Goal: Task Accomplishment & Management: Use online tool/utility

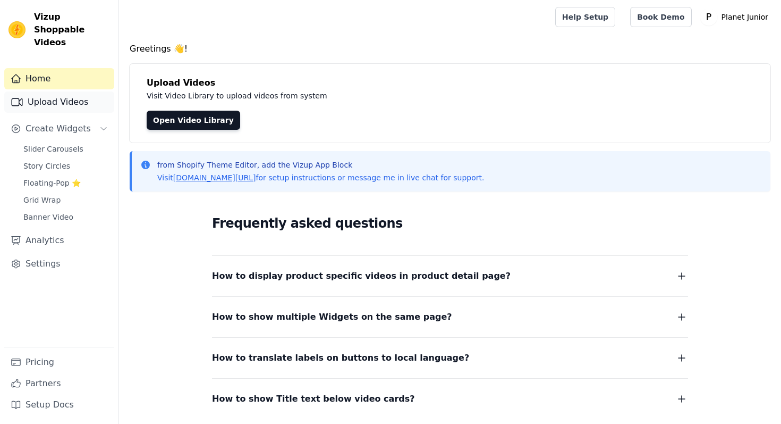
click at [61, 91] on link "Upload Videos" at bounding box center [59, 101] width 110 height 21
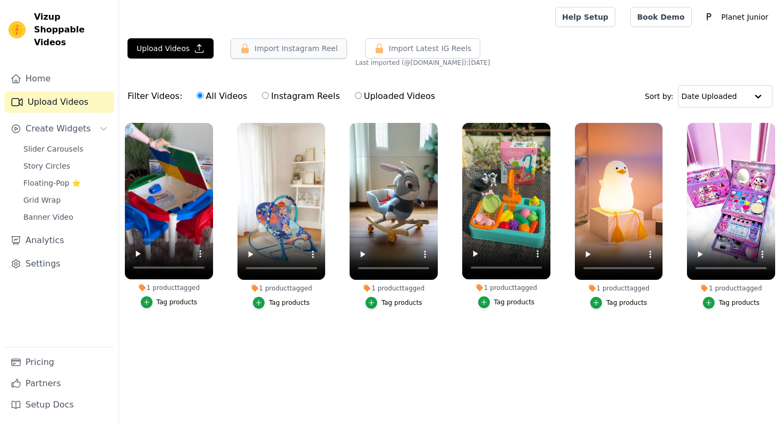
click at [310, 50] on button "Import Instagram Reel" at bounding box center [289, 48] width 116 height 20
click at [262, 49] on button "Import Instagram Reel" at bounding box center [289, 48] width 116 height 20
click at [424, 49] on span "Import Latest IG Reels" at bounding box center [430, 48] width 83 height 11
click at [435, 126] on icon "button" at bounding box center [436, 125] width 8 height 8
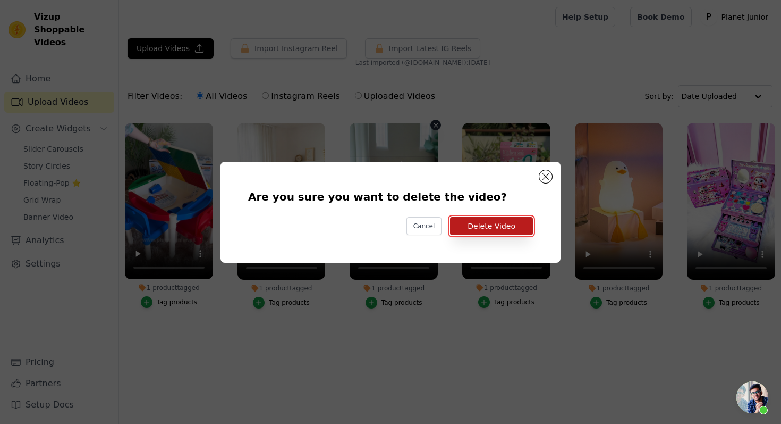
click at [470, 223] on button "Delete Video" at bounding box center [491, 226] width 83 height 18
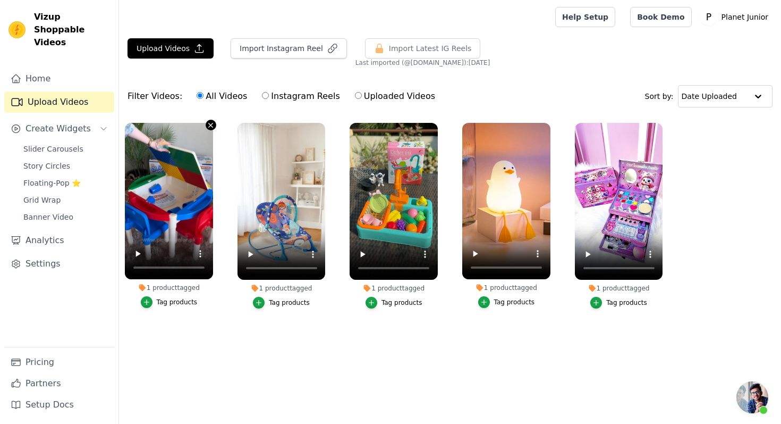
click at [209, 125] on icon "button" at bounding box center [211, 125] width 8 height 8
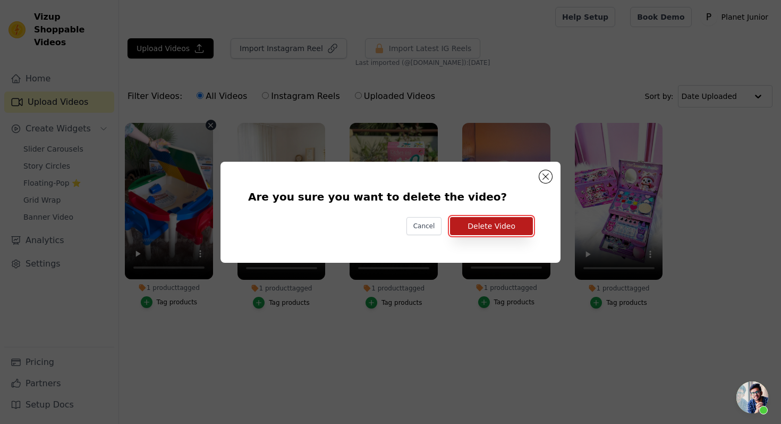
click at [518, 228] on button "Delete Video" at bounding box center [491, 226] width 83 height 18
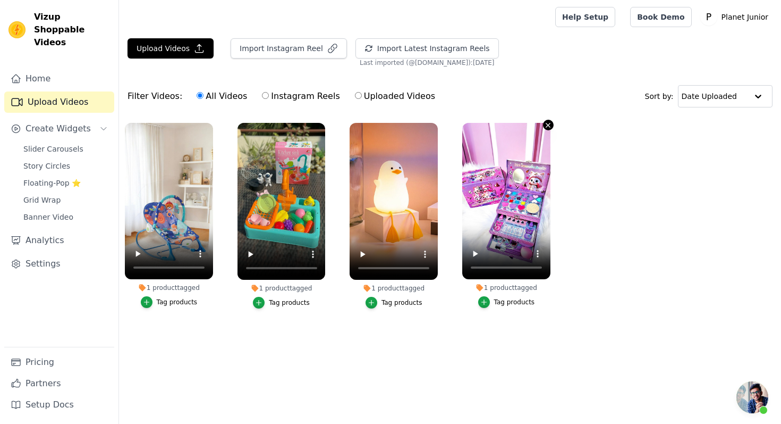
click at [546, 126] on icon "button" at bounding box center [548, 125] width 8 height 8
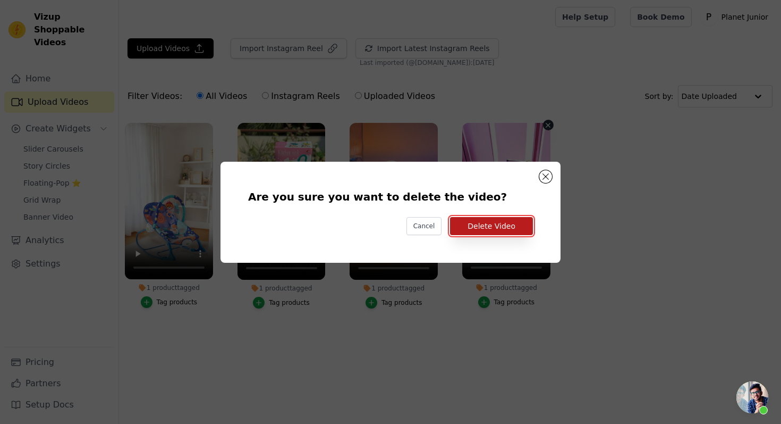
click at [512, 228] on button "Delete Video" at bounding box center [491, 226] width 83 height 18
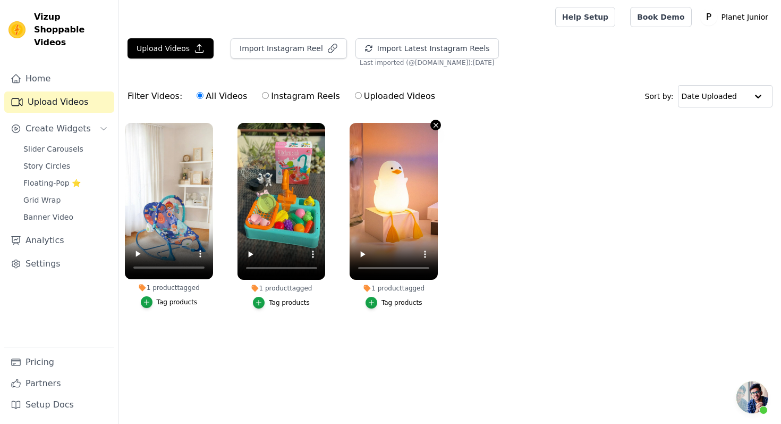
click at [437, 124] on icon "button" at bounding box center [436, 125] width 4 height 4
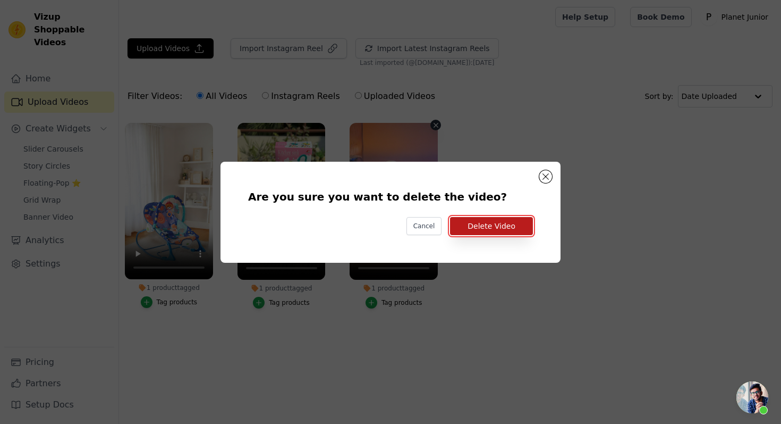
click at [492, 221] on button "Delete Video" at bounding box center [491, 226] width 83 height 18
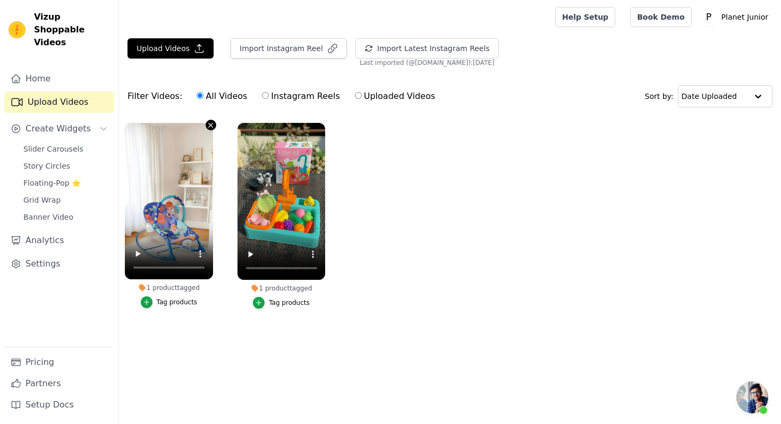
click at [212, 126] on icon "button" at bounding box center [211, 125] width 4 height 4
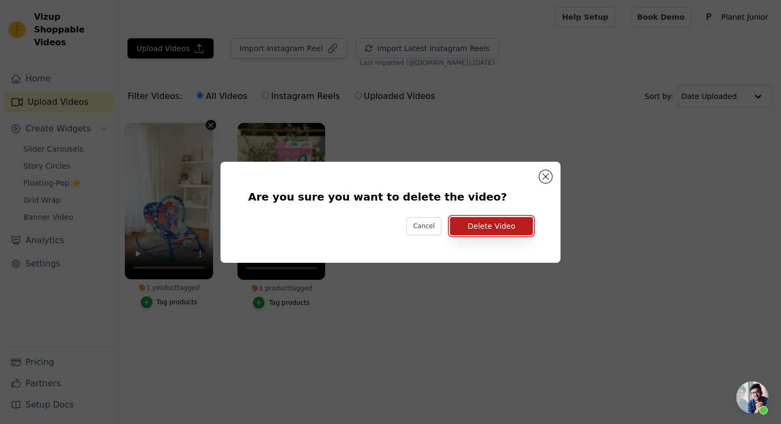
click at [494, 223] on button "Delete Video" at bounding box center [491, 226] width 83 height 18
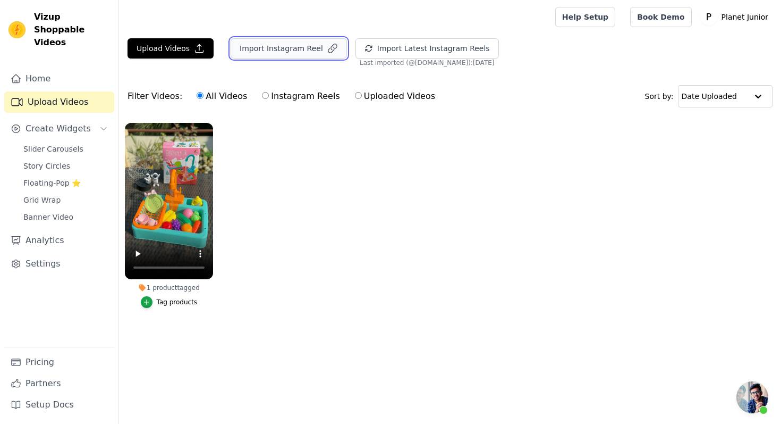
click at [281, 48] on button "Import Instagram Reel" at bounding box center [289, 48] width 116 height 20
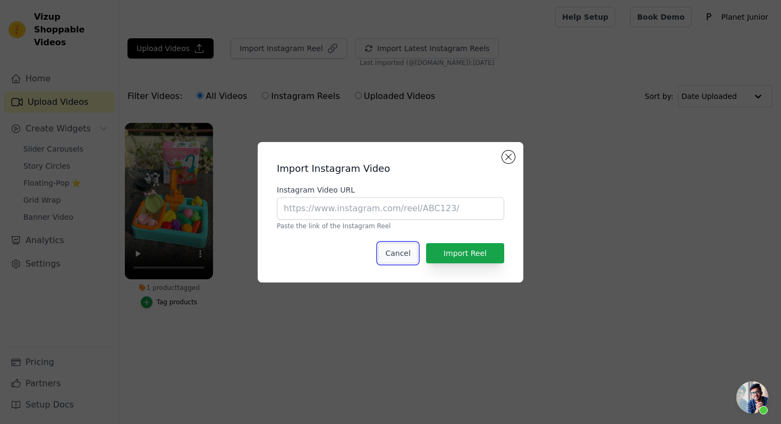
click at [401, 256] on button "Cancel" at bounding box center [397, 253] width 39 height 20
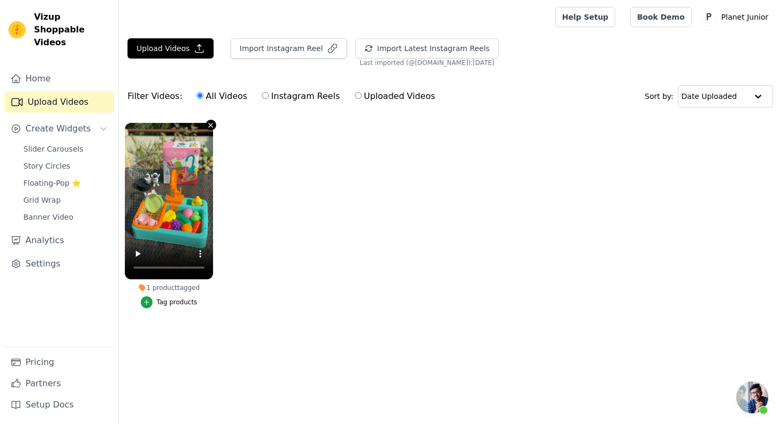
click at [213, 125] on icon "button" at bounding box center [211, 125] width 8 height 8
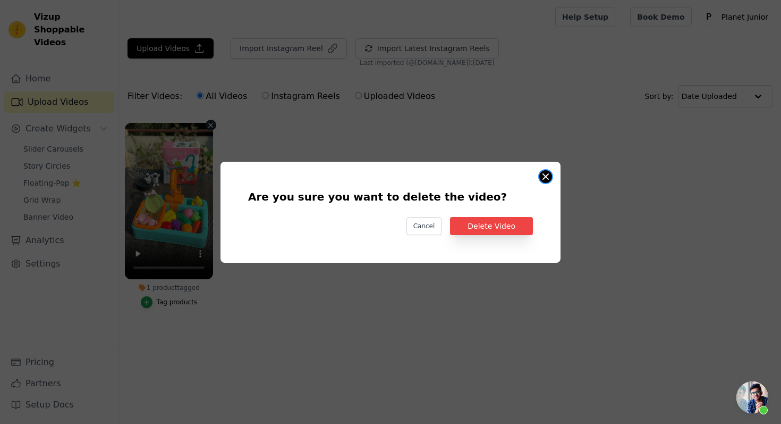
click at [547, 172] on button "Are you sure you want to delete the video? Cancel Delete Video 1 product tagged…" at bounding box center [545, 176] width 13 height 13
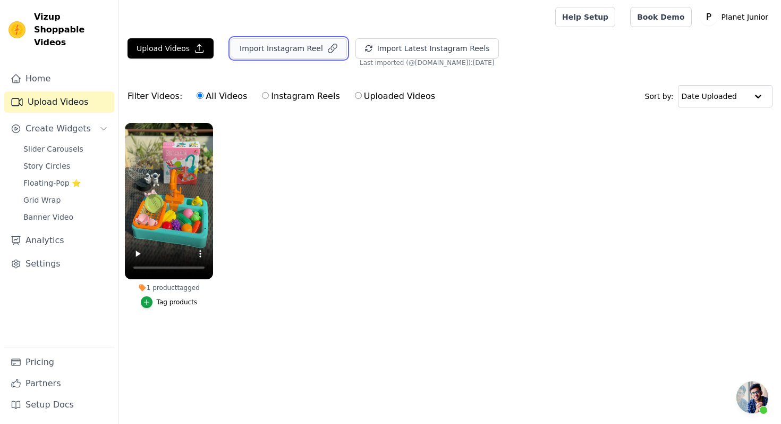
click at [311, 51] on button "Import Instagram Reel" at bounding box center [289, 48] width 116 height 20
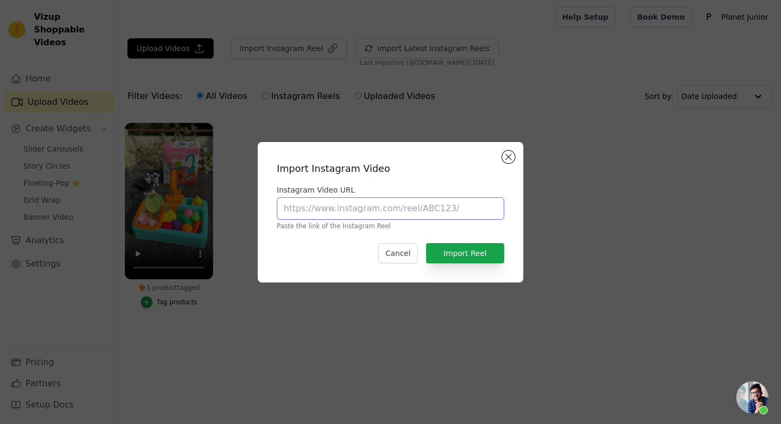
click at [365, 209] on input "Instagram Video URL" at bounding box center [390, 208] width 227 height 22
paste input "https://www.instagram.com/p/DN8UKj3jIlc/"
type input "https://www.instagram.com/p/DN8UKj3jIlc/"
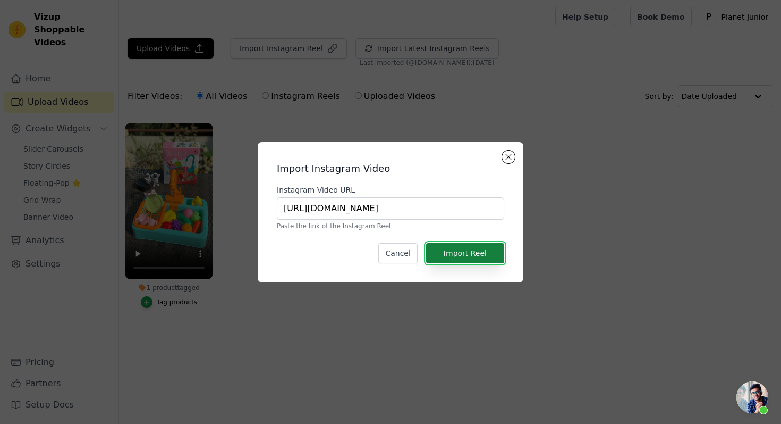
click at [486, 250] on button "Import Reel" at bounding box center [465, 253] width 78 height 20
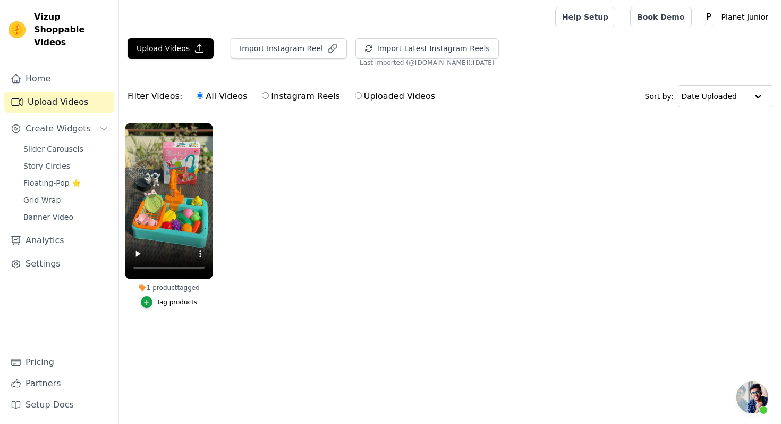
scroll to position [163, 0]
click at [447, 53] on button "Import Latest Instagram Reels" at bounding box center [427, 48] width 143 height 20
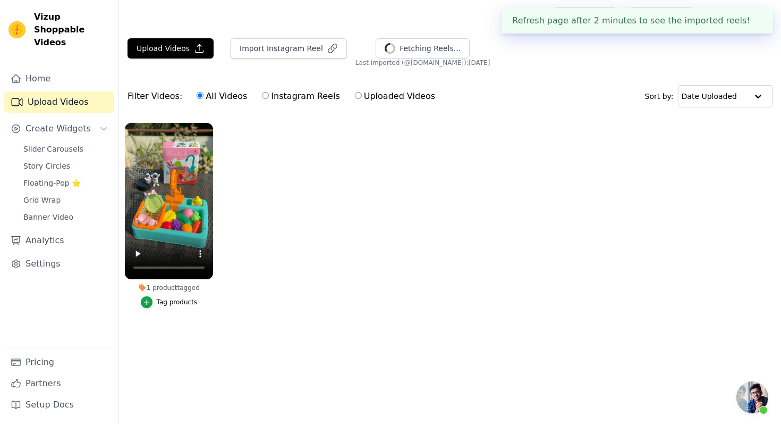
click at [757, 20] on button "✖" at bounding box center [756, 20] width 12 height 13
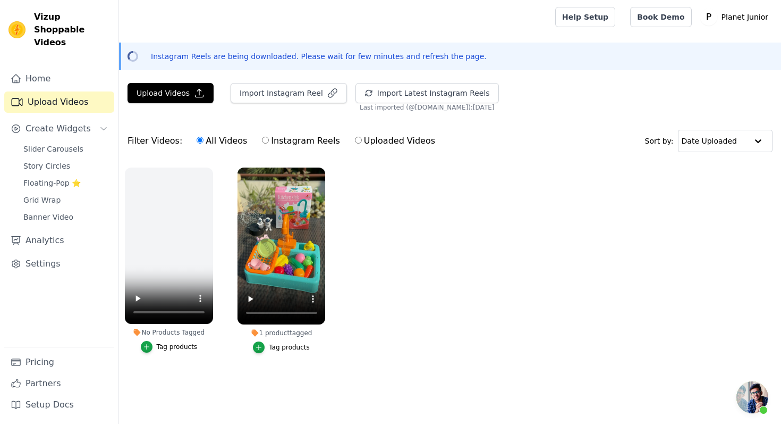
scroll to position [163, 0]
click at [295, 90] on button "Import Instagram Reel" at bounding box center [289, 93] width 116 height 20
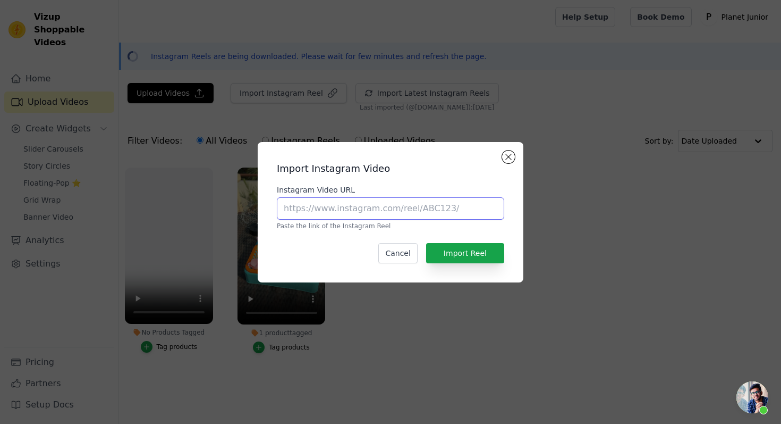
click at [467, 215] on input "Instagram Video URL" at bounding box center [390, 208] width 227 height 22
paste input "https://www.instagram.com/p/DNSzum6Mgg_/"
type input "https://www.instagram.com/p/DNSzum6Mgg_/"
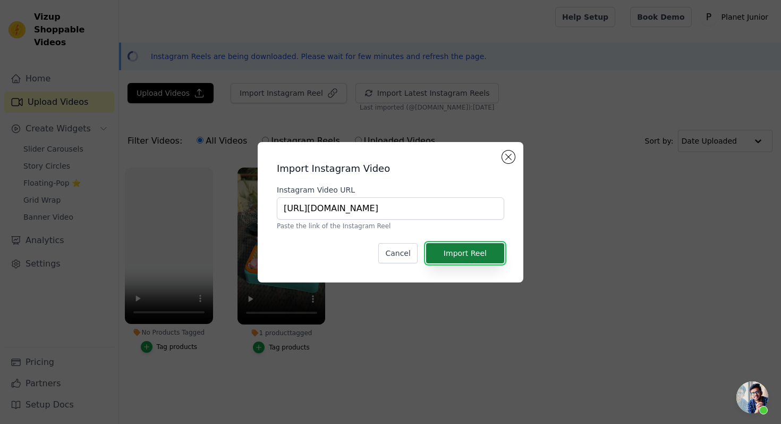
click at [471, 251] on button "Import Reel" at bounding box center [465, 253] width 78 height 20
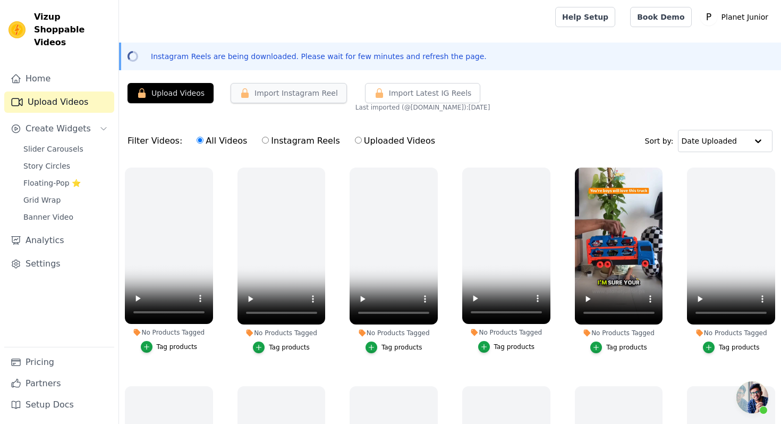
click at [289, 94] on button "Import Instagram Reel" at bounding box center [289, 93] width 116 height 20
click at [59, 143] on span "Slider Carousels" at bounding box center [53, 148] width 60 height 11
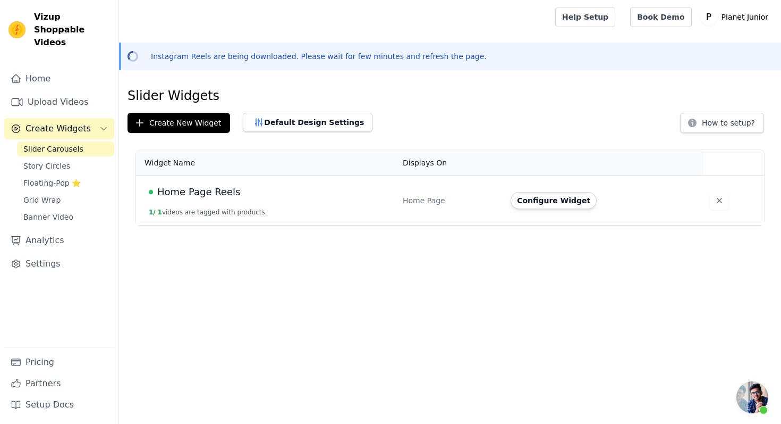
click at [206, 187] on span "Home Page Reels" at bounding box center [198, 191] width 83 height 15
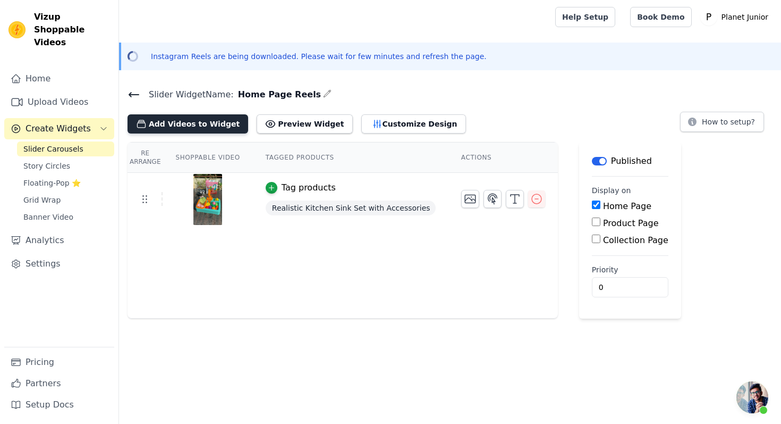
click at [177, 120] on button "Add Videos to Widget" at bounding box center [188, 123] width 121 height 19
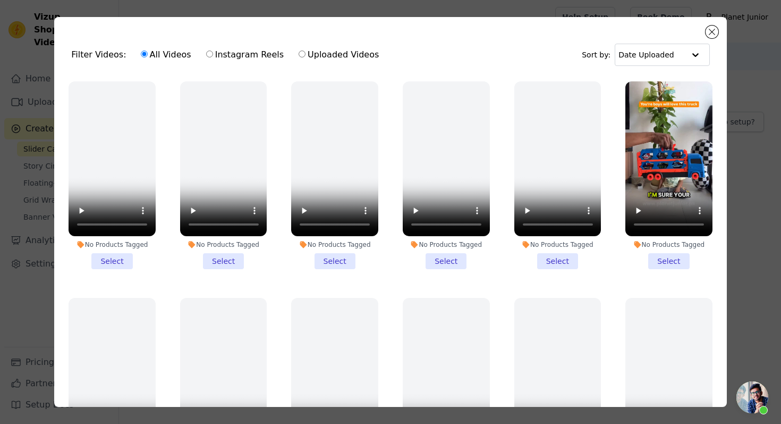
click at [672, 261] on li "No Products Tagged Select" at bounding box center [668, 175] width 87 height 188
click at [0, 0] on input "No Products Tagged Select" at bounding box center [0, 0] width 0 height 0
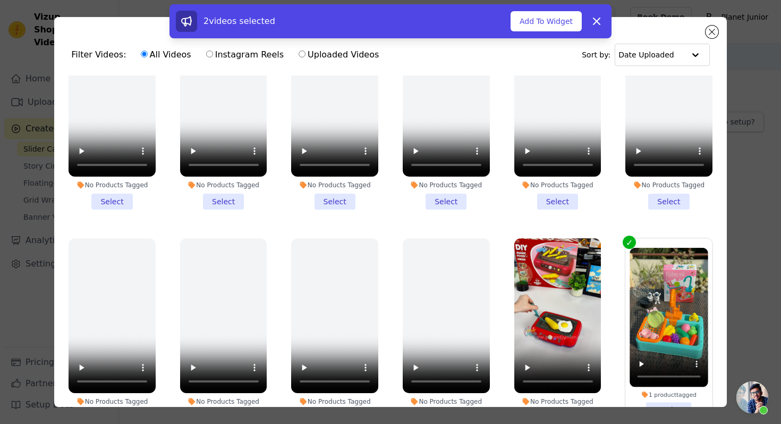
scroll to position [92, 0]
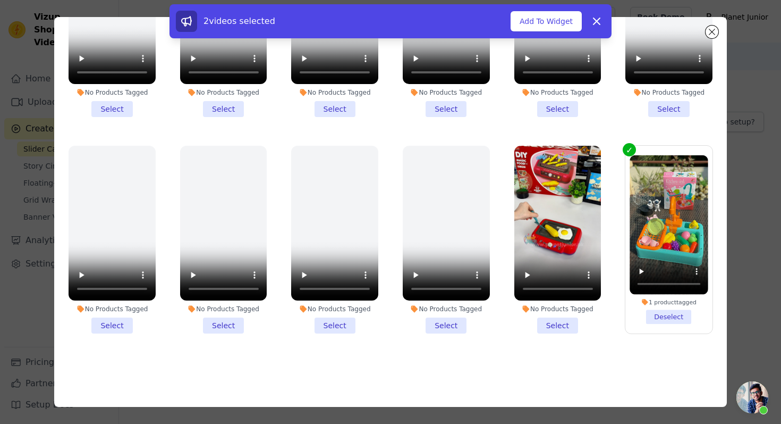
click at [560, 326] on li "No Products Tagged Select" at bounding box center [557, 240] width 87 height 188
click at [0, 0] on input "No Products Tagged Select" at bounding box center [0, 0] width 0 height 0
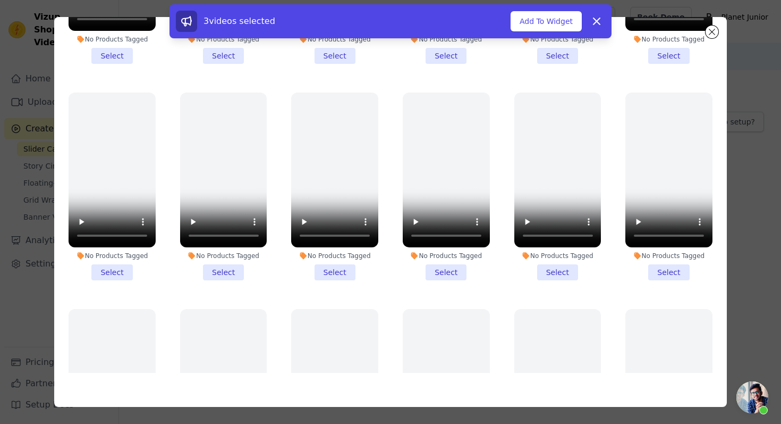
scroll to position [763, 0]
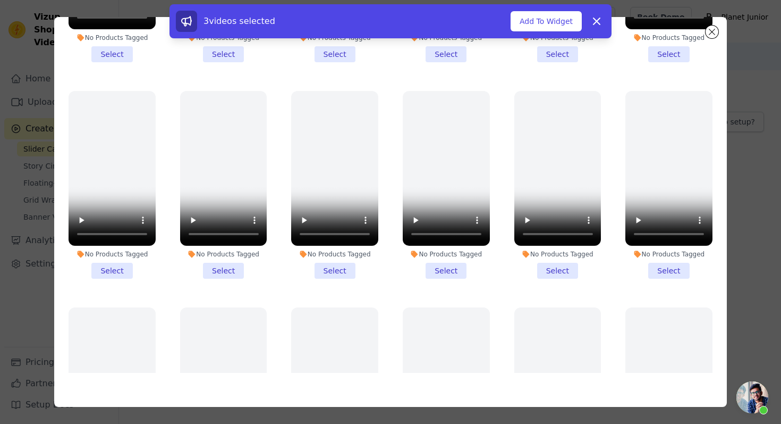
click at [344, 269] on li "No Products Tagged Select" at bounding box center [334, 185] width 87 height 188
click at [0, 0] on input "No Products Tagged Select" at bounding box center [0, 0] width 0 height 0
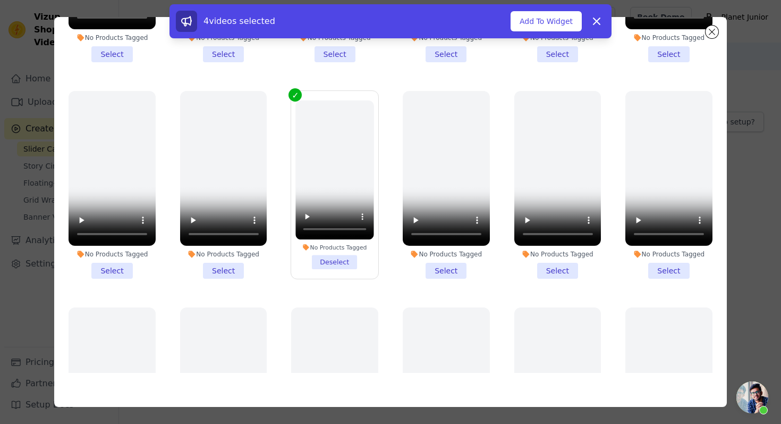
click at [335, 266] on li "No Products Tagged Deselect" at bounding box center [335, 184] width 78 height 168
click at [0, 0] on input "No Products Tagged Deselect" at bounding box center [0, 0] width 0 height 0
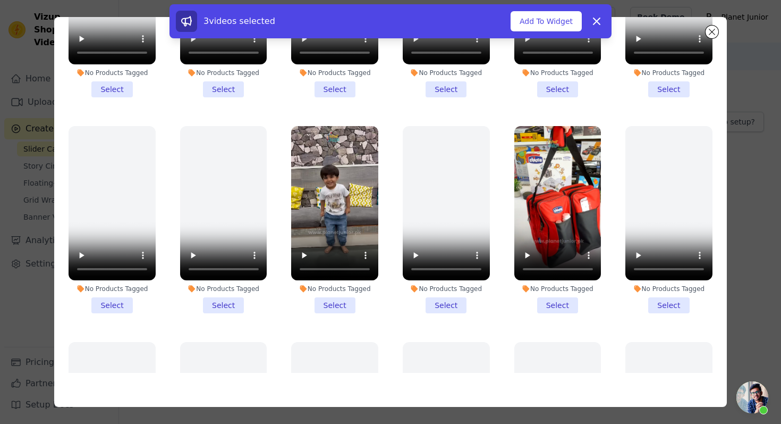
scroll to position [293, 0]
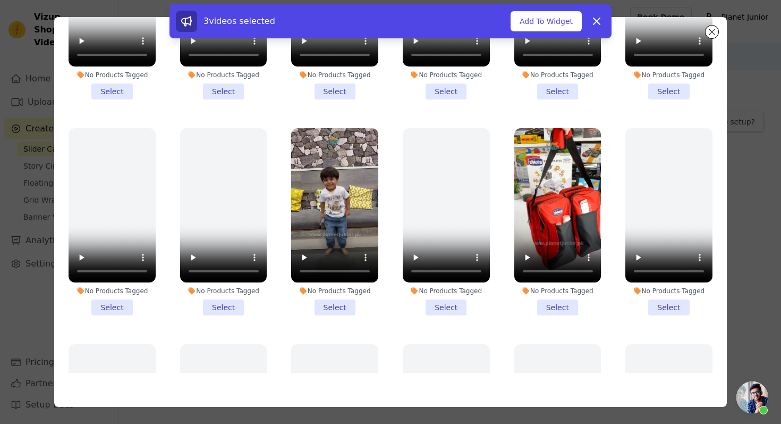
click at [559, 309] on li "No Products Tagged Select" at bounding box center [557, 222] width 87 height 188
click at [0, 0] on input "No Products Tagged Select" at bounding box center [0, 0] width 0 height 0
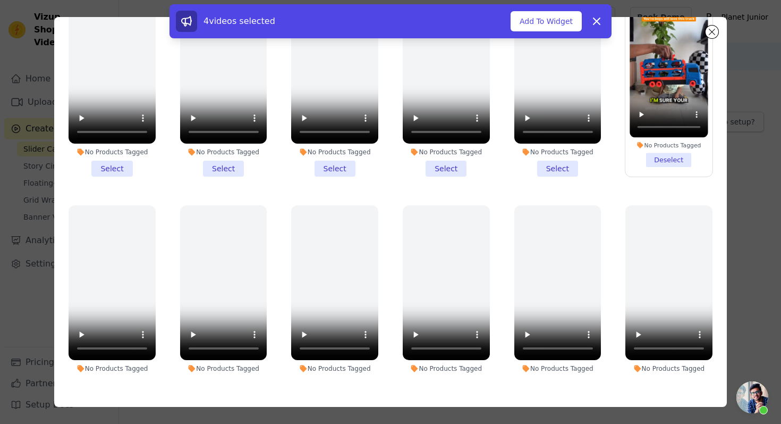
scroll to position [0, 0]
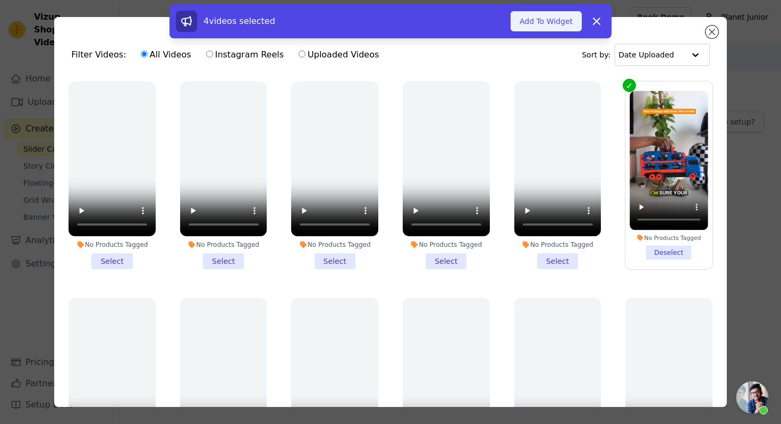
click at [535, 26] on button "Add To Widget" at bounding box center [546, 21] width 71 height 20
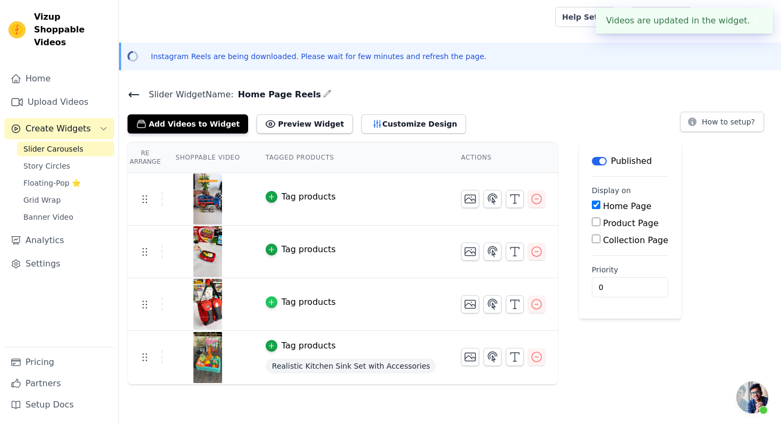
click at [271, 303] on icon "button" at bounding box center [271, 301] width 7 height 7
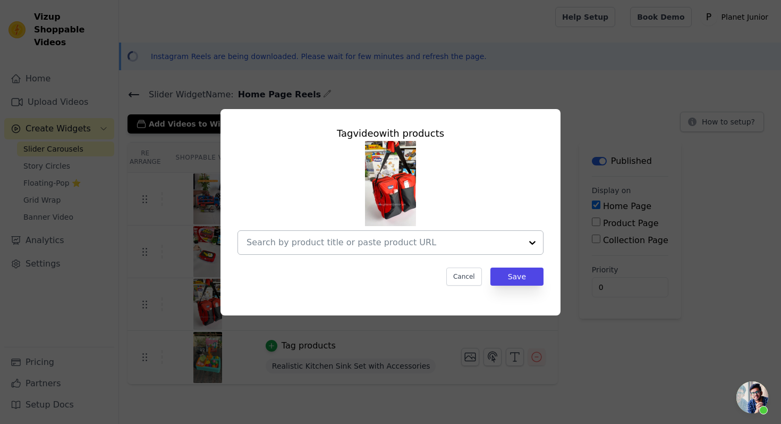
click at [302, 249] on div at bounding box center [384, 242] width 275 height 23
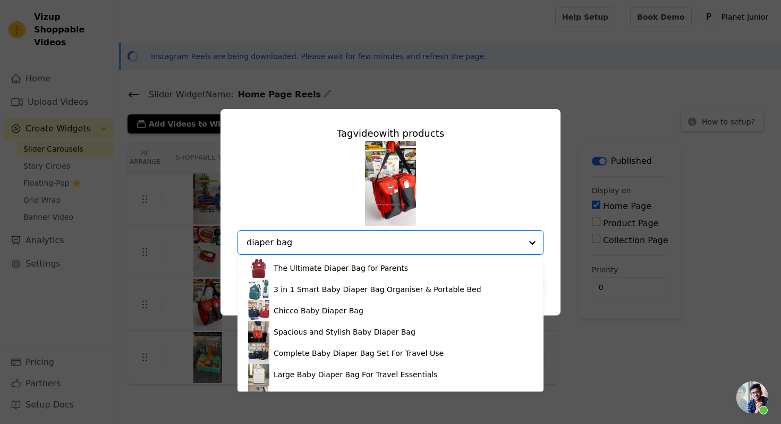
type input "diaper bag"
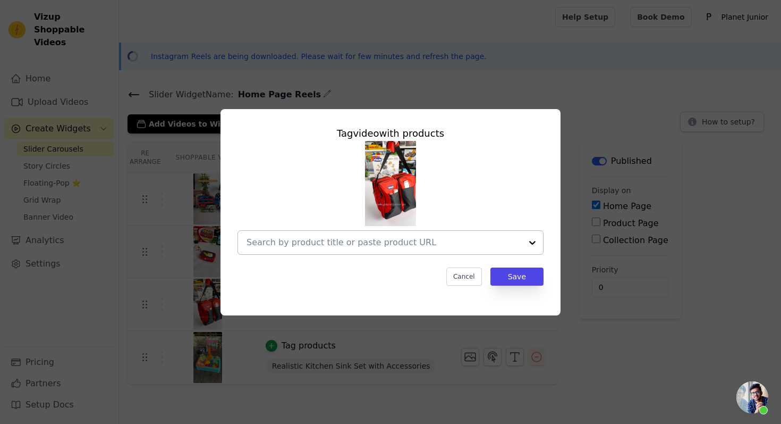
click at [330, 244] on input "text" at bounding box center [384, 242] width 275 height 13
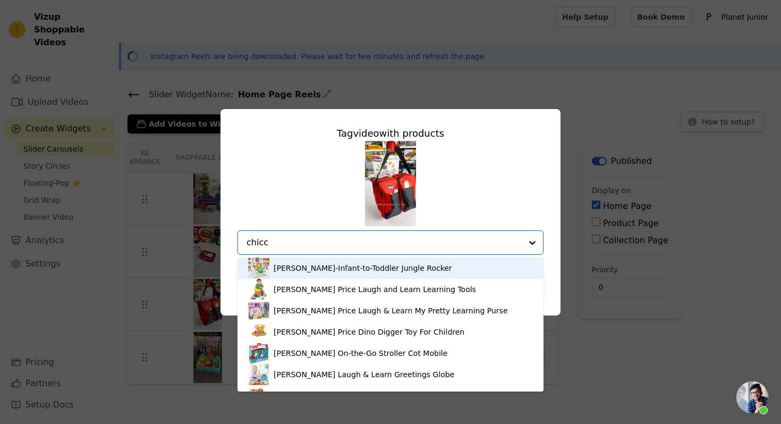
type input "chicco"
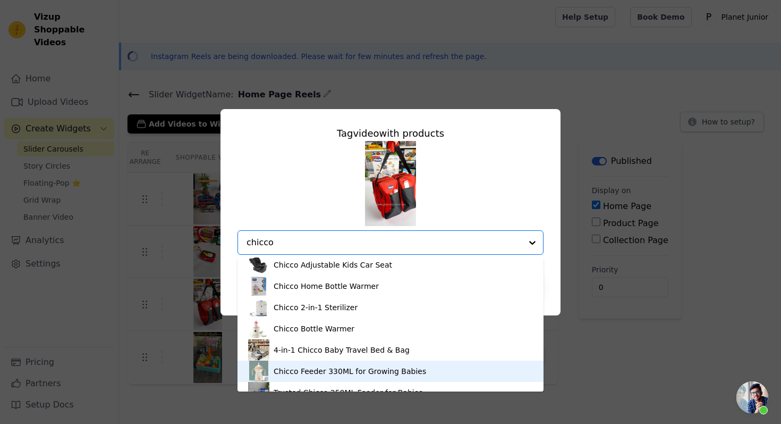
scroll to position [125, 0]
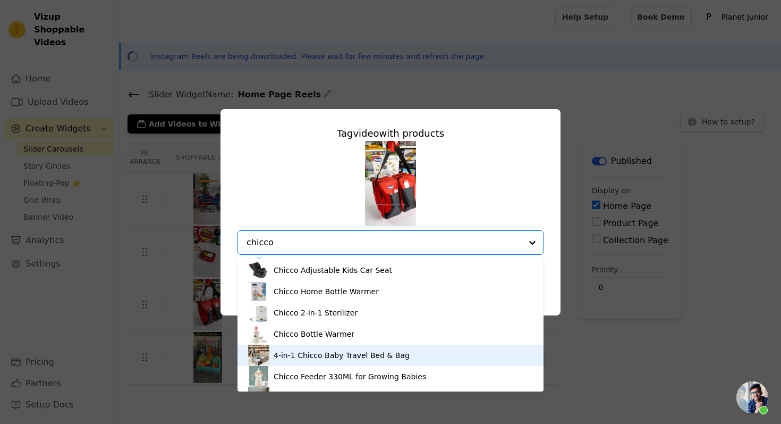
click at [303, 363] on div "4-in-1 Chicco Baby Travel Bed & Bag" at bounding box center [390, 354] width 285 height 21
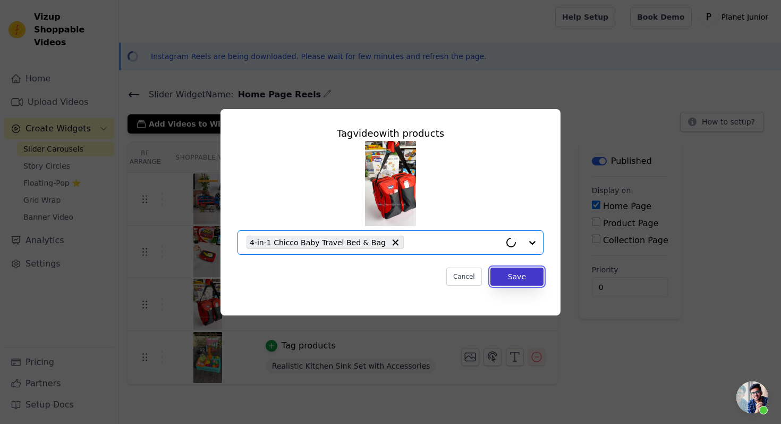
click at [515, 276] on button "Save" at bounding box center [517, 276] width 53 height 18
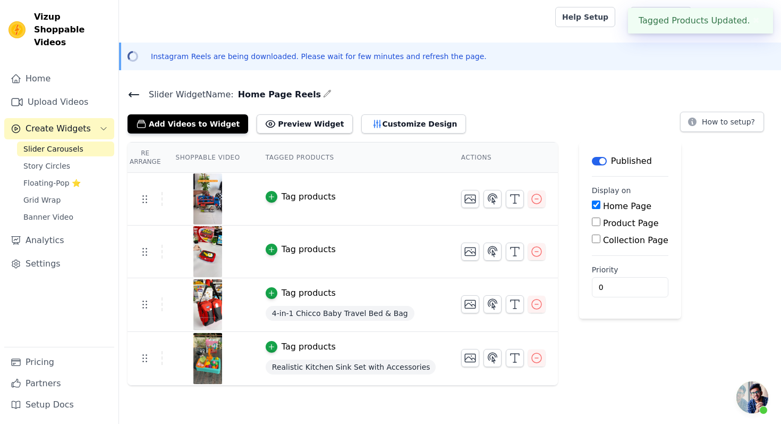
click at [282, 248] on div "Tag products" at bounding box center [309, 249] width 54 height 13
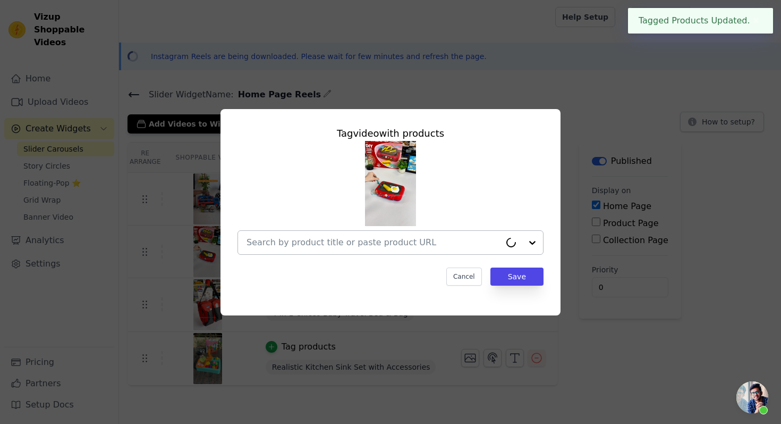
click at [349, 243] on input "text" at bounding box center [374, 242] width 254 height 13
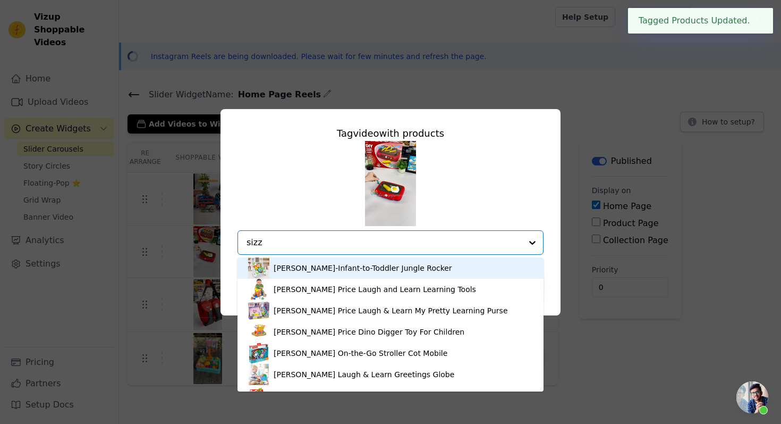
type input "sizzl"
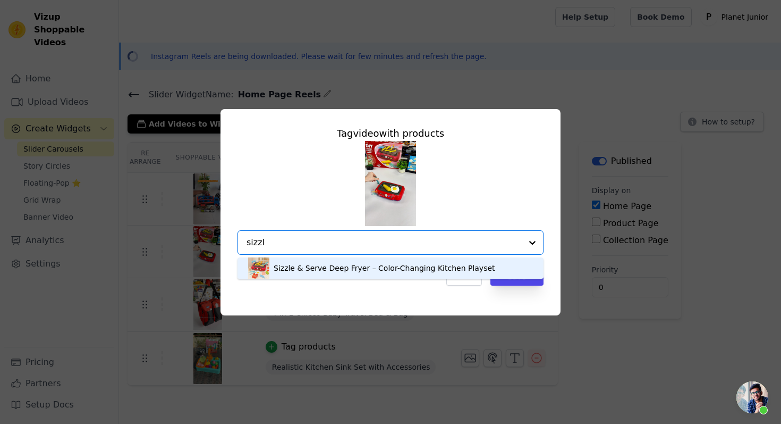
click at [362, 267] on div "Sizzle & Serve Deep Fryer – Color-Changing Kitchen Playset" at bounding box center [385, 268] width 222 height 11
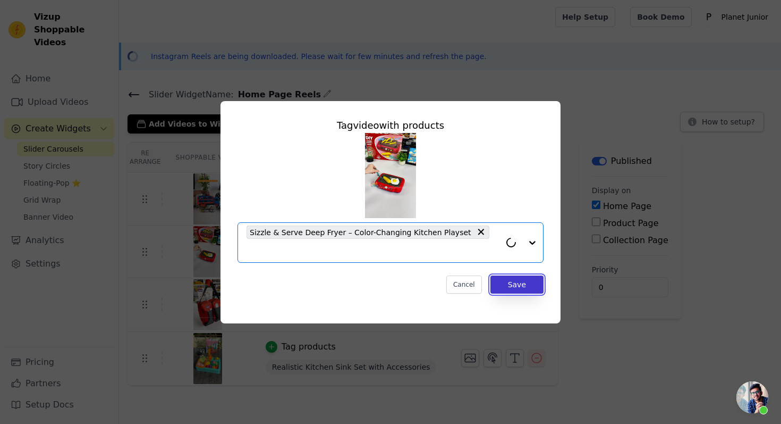
click at [518, 283] on button "Save" at bounding box center [517, 284] width 53 height 18
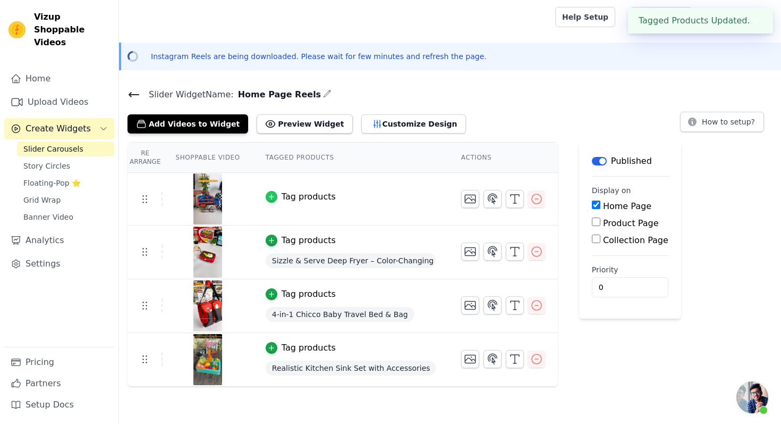
click at [271, 198] on icon "button" at bounding box center [271, 197] width 5 height 5
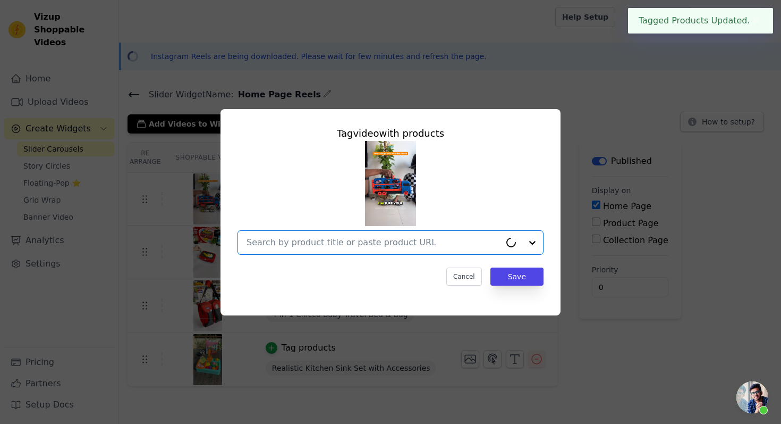
click at [329, 245] on input "text" at bounding box center [374, 242] width 254 height 13
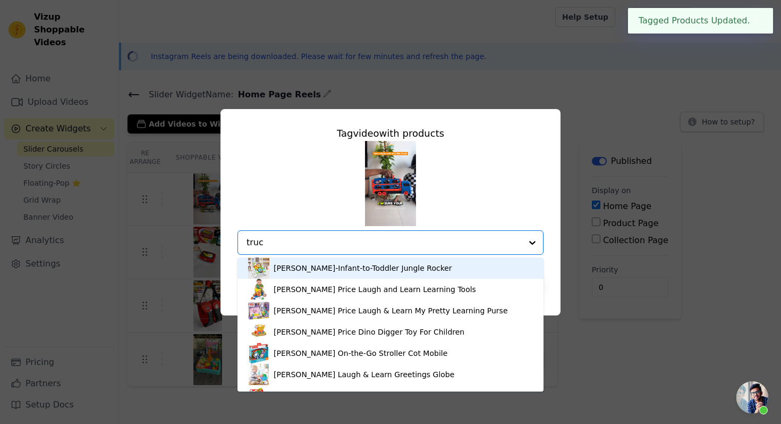
type input "truck"
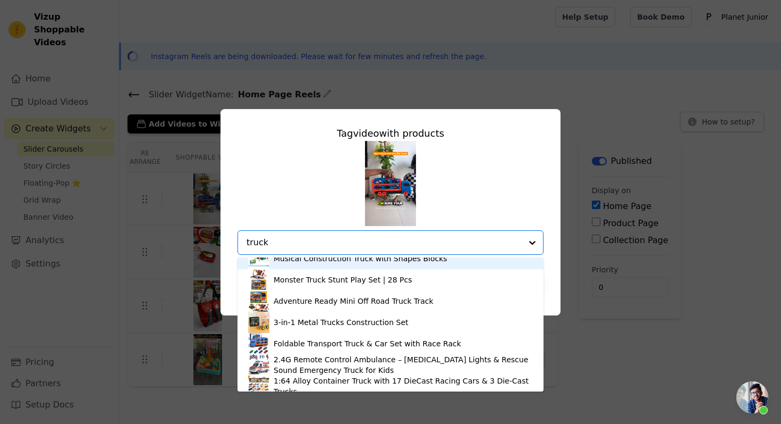
scroll to position [160, 0]
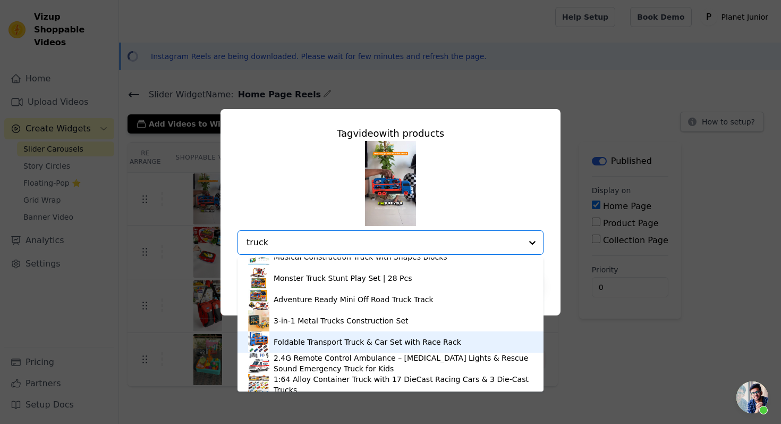
click at [320, 340] on div "Foldable Transport Truck & Car Set with Race Rack" at bounding box center [368, 341] width 188 height 11
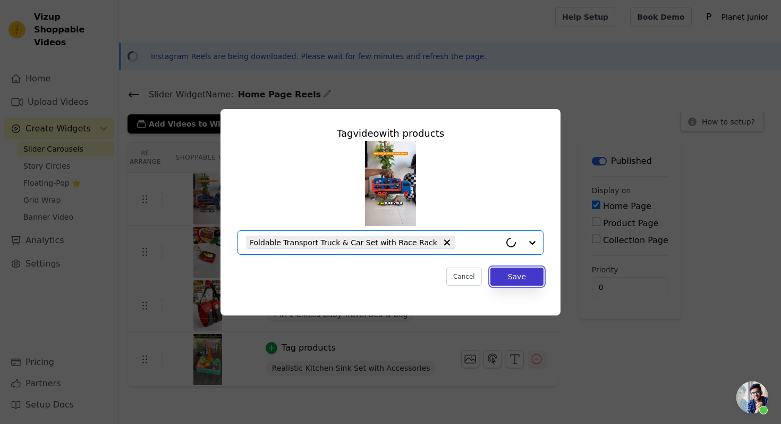
click at [527, 278] on button "Save" at bounding box center [517, 276] width 53 height 18
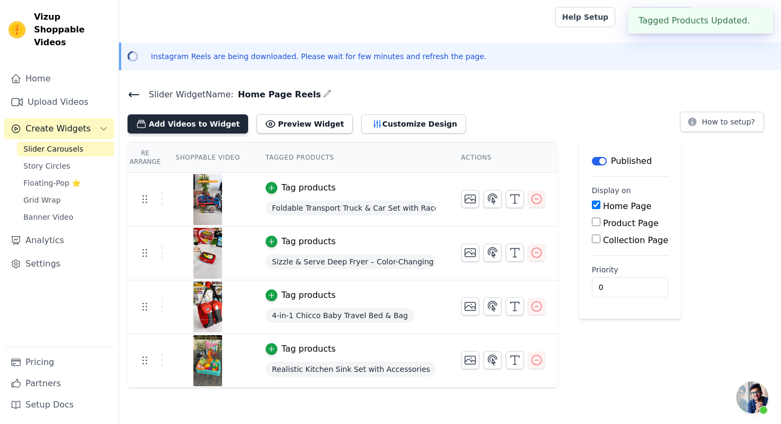
click at [193, 126] on button "Add Videos to Widget" at bounding box center [188, 123] width 121 height 19
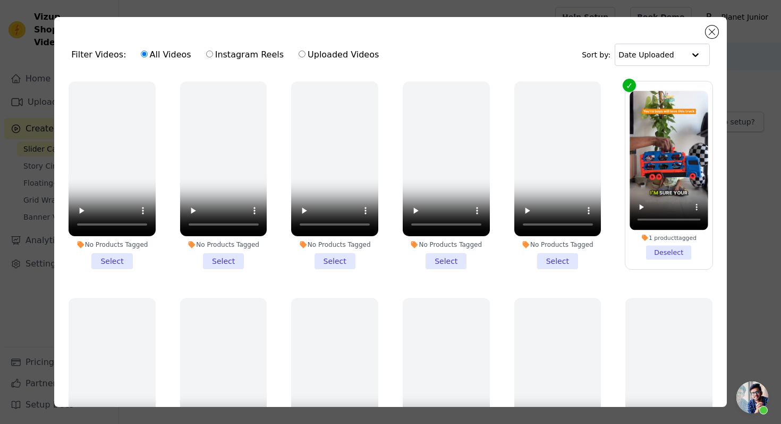
click at [299, 56] on input "Uploaded Videos" at bounding box center [302, 53] width 7 height 7
radio input "true"
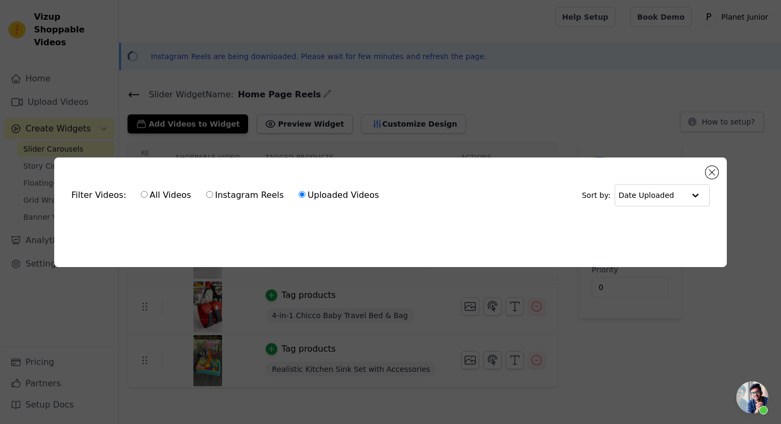
click at [206, 196] on input "Instagram Reels" at bounding box center [209, 194] width 7 height 7
radio input "true"
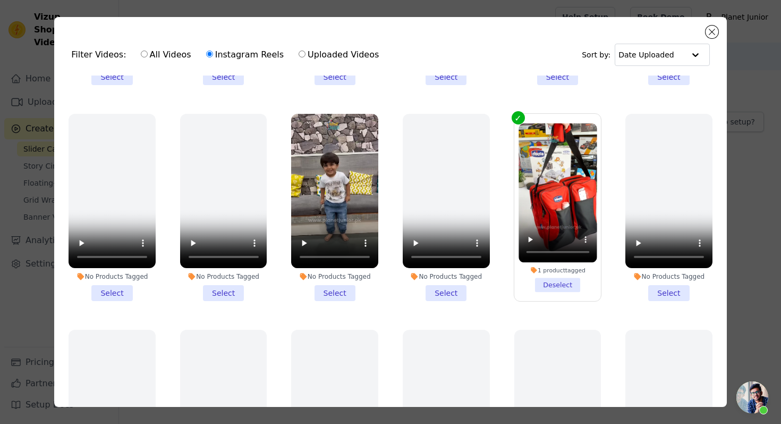
scroll to position [408, 0]
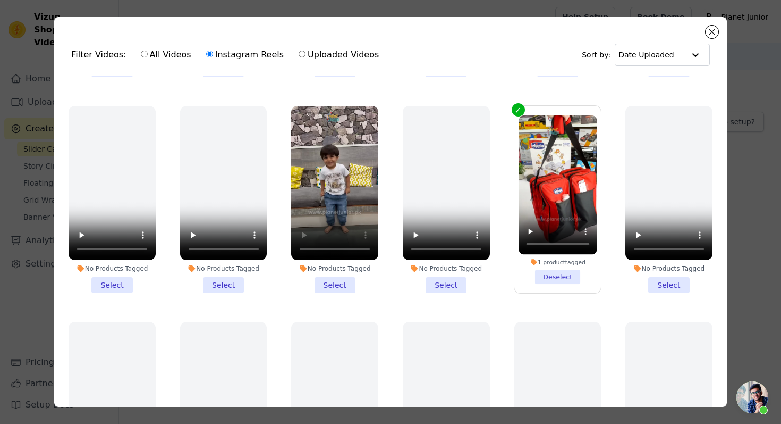
click at [336, 285] on li "No Products Tagged Select" at bounding box center [334, 200] width 87 height 188
click at [0, 0] on input "No Products Tagged Select" at bounding box center [0, 0] width 0 height 0
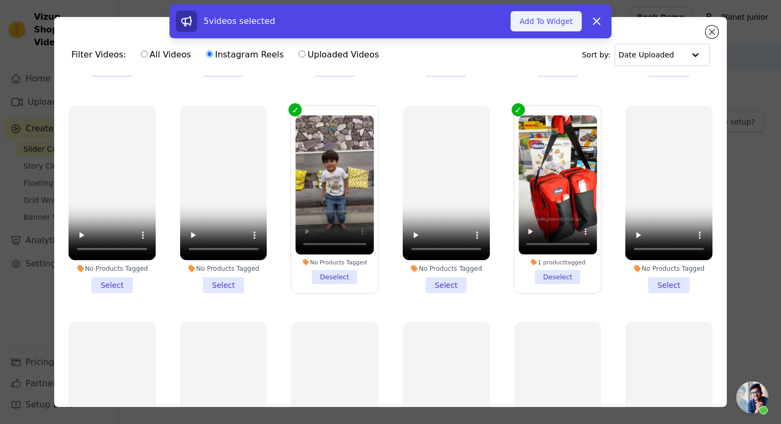
click at [554, 26] on button "Add To Widget" at bounding box center [546, 21] width 71 height 20
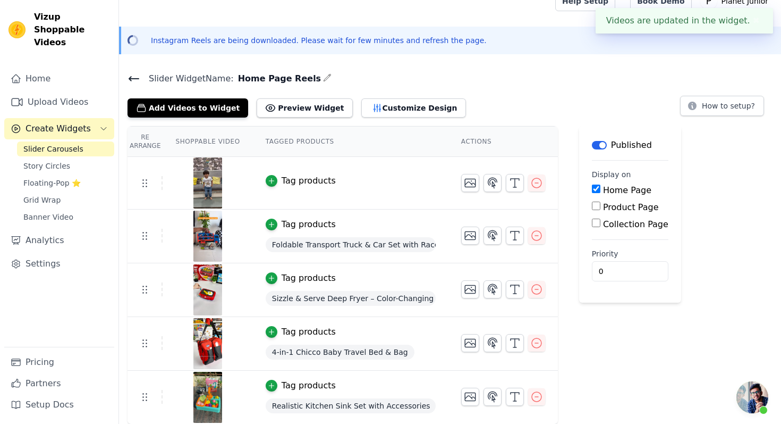
scroll to position [0, 0]
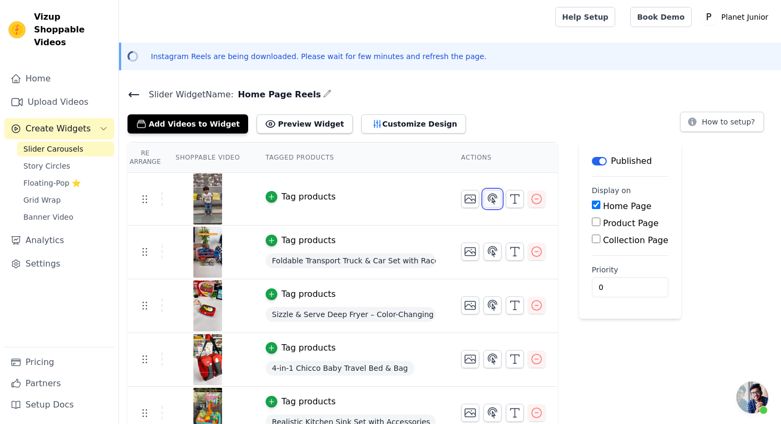
click at [496, 201] on icon "button" at bounding box center [492, 198] width 13 height 13
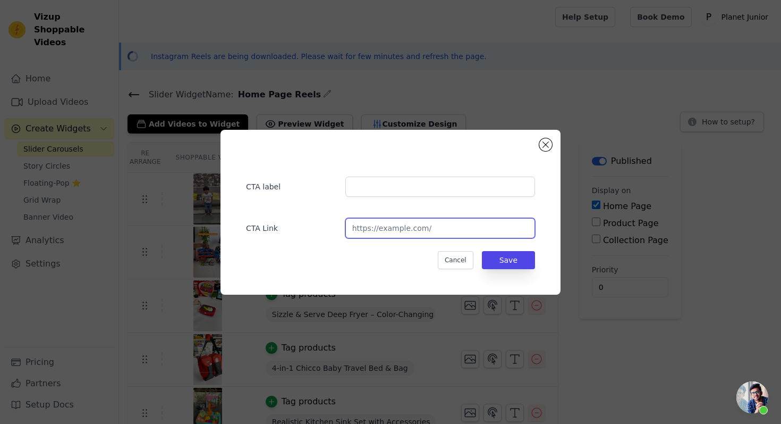
click at [430, 232] on input "url" at bounding box center [440, 228] width 190 height 20
click at [546, 142] on button "Close modal" at bounding box center [545, 144] width 13 height 13
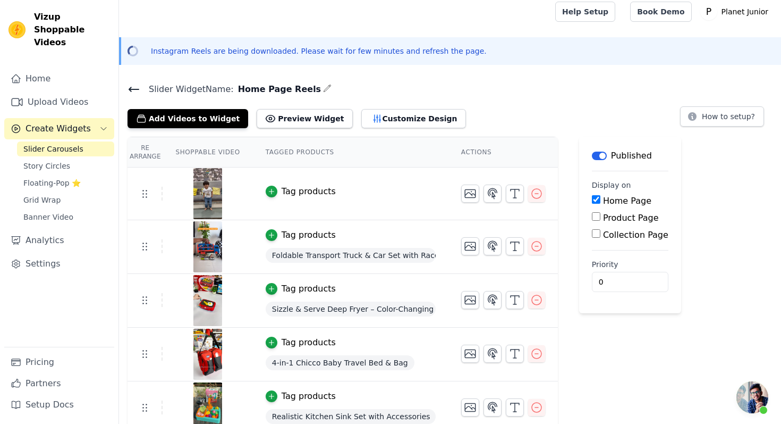
scroll to position [16, 0]
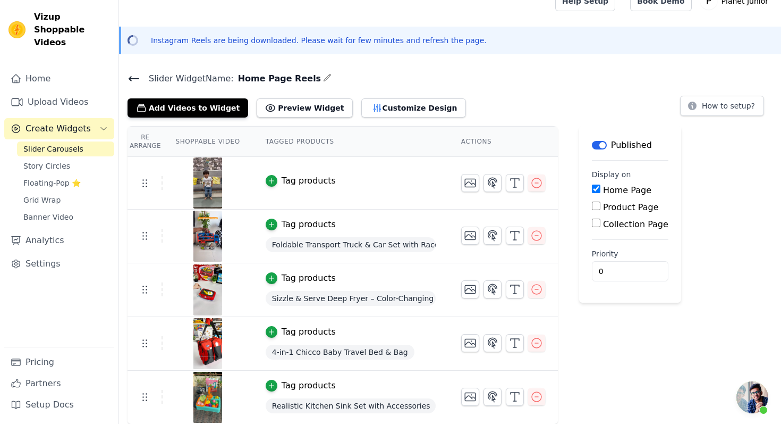
drag, startPoint x: 145, startPoint y: 289, endPoint x: 145, endPoint y: 275, distance: 14.3
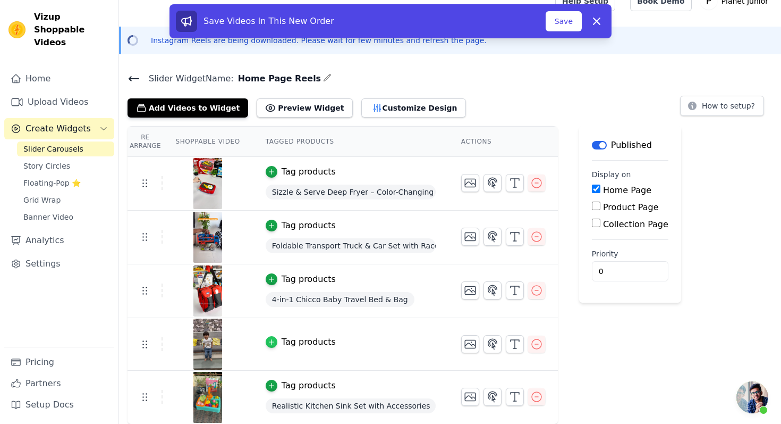
click at [270, 340] on icon "button" at bounding box center [271, 342] width 5 height 5
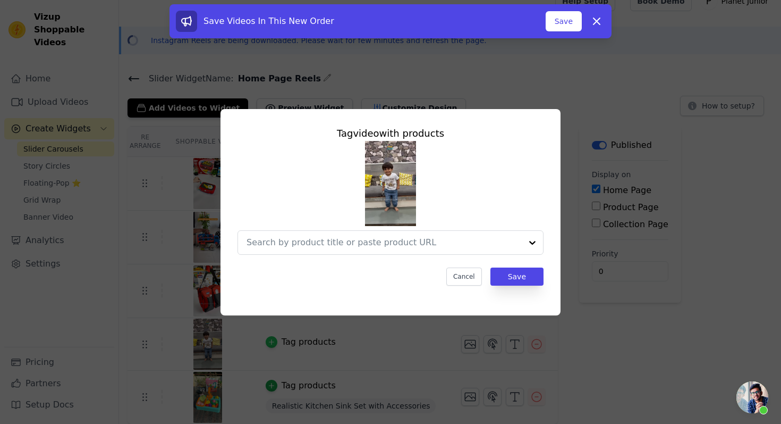
scroll to position [0, 0]
click at [348, 244] on input "text" at bounding box center [384, 242] width 275 height 13
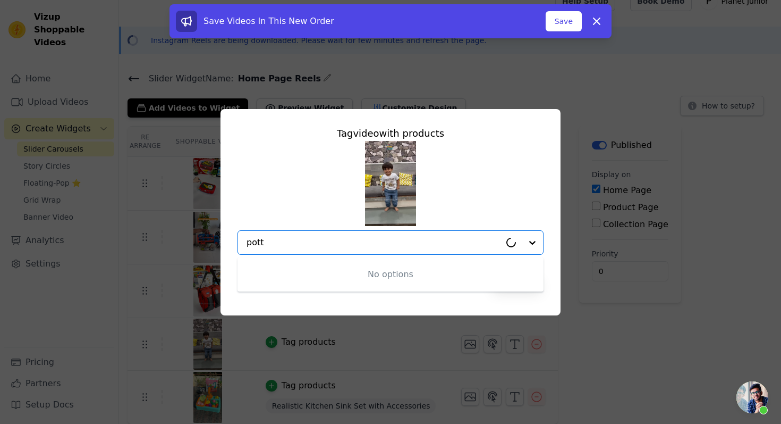
type input "potty"
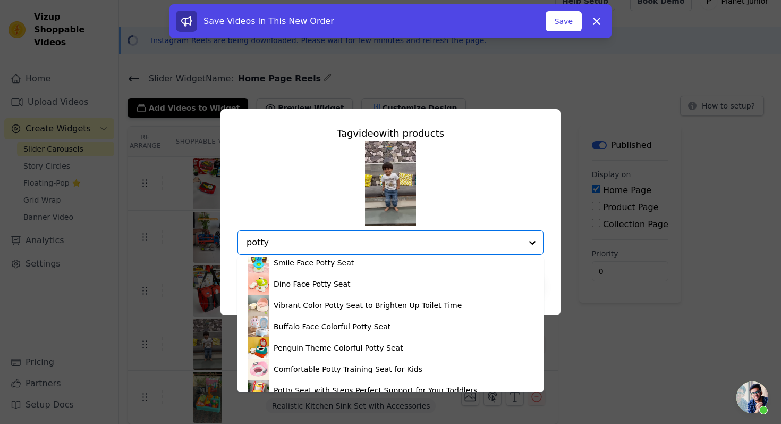
scroll to position [571, 0]
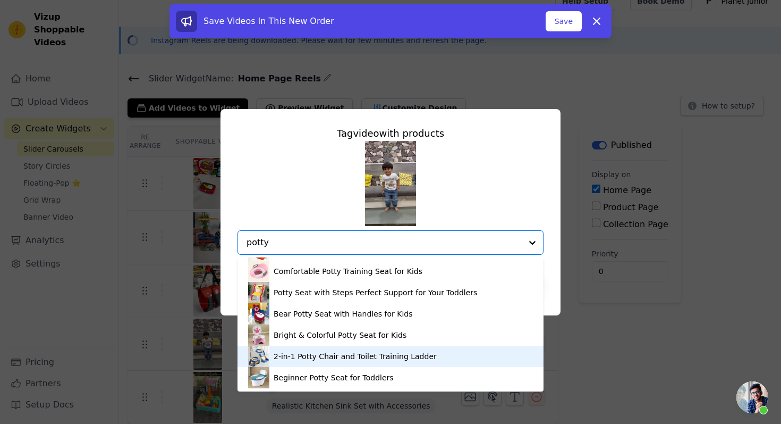
click at [379, 354] on div "2-in-1 Potty Chair and Toilet Training Ladder" at bounding box center [355, 356] width 163 height 11
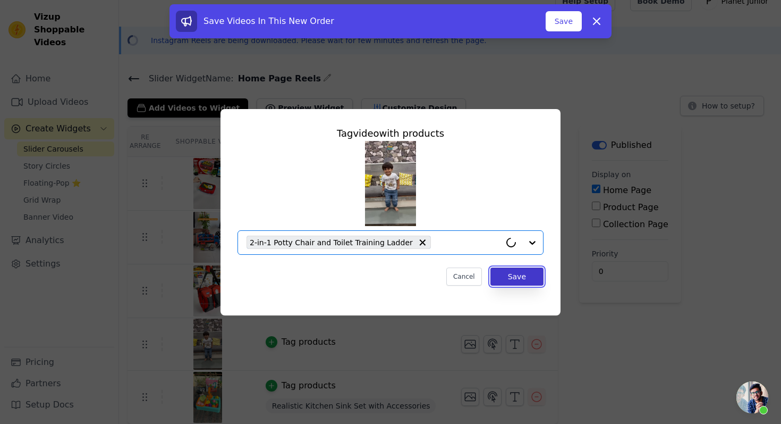
click at [531, 282] on button "Save" at bounding box center [517, 276] width 53 height 18
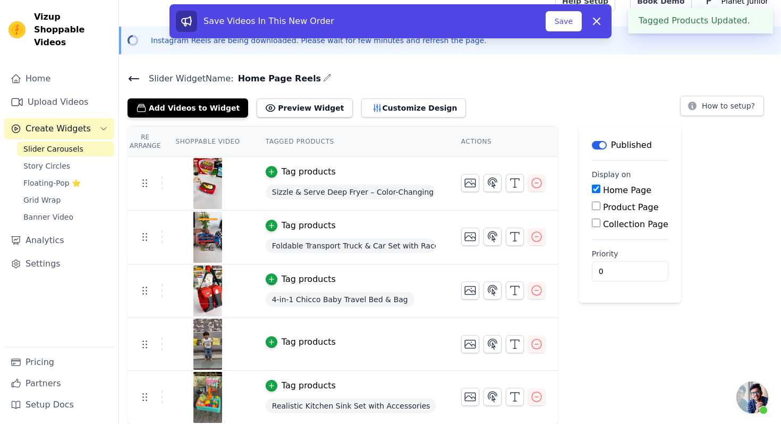
scroll to position [0, 0]
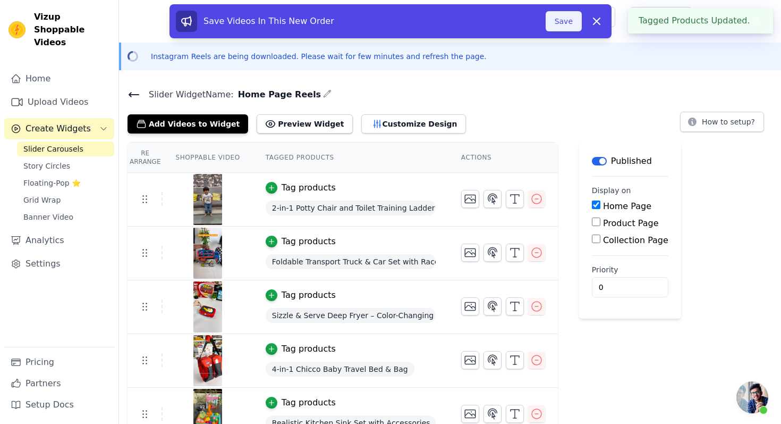
click at [569, 21] on button "Save" at bounding box center [564, 21] width 36 height 20
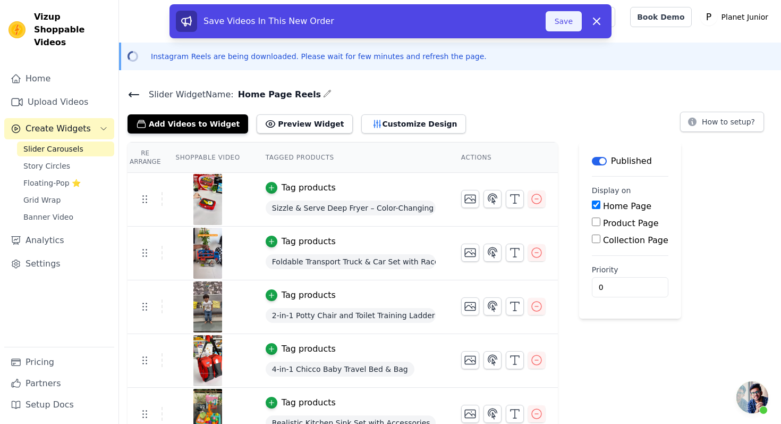
click at [564, 23] on button "Save" at bounding box center [564, 21] width 36 height 20
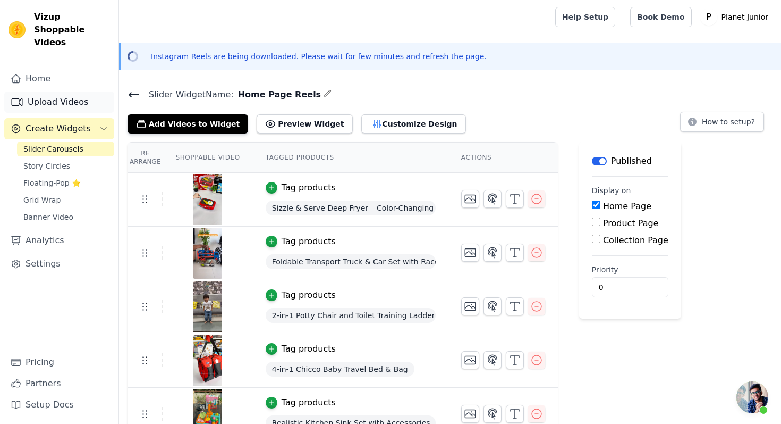
click at [47, 91] on link "Upload Videos" at bounding box center [59, 101] width 110 height 21
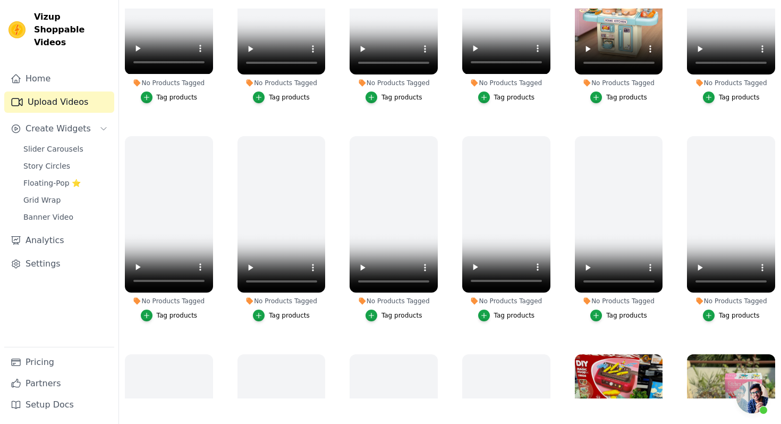
scroll to position [969, 0]
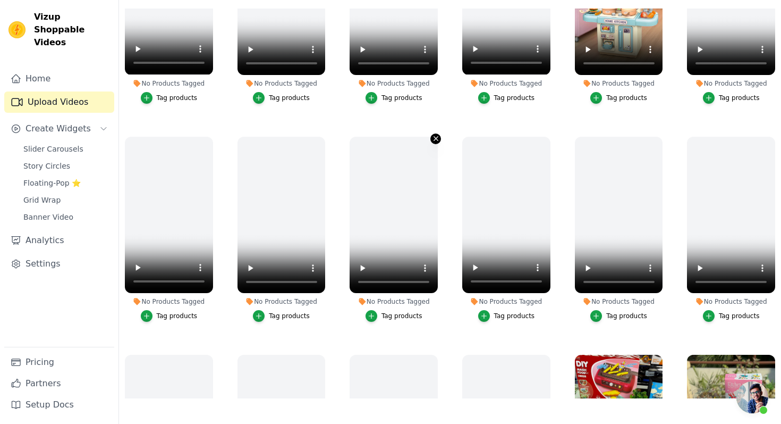
click at [435, 139] on icon "button" at bounding box center [436, 138] width 8 height 8
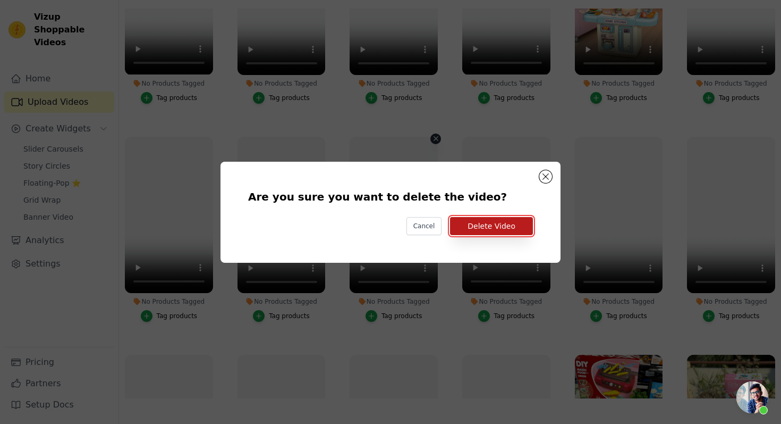
click at [495, 224] on button "Delete Video" at bounding box center [491, 226] width 83 height 18
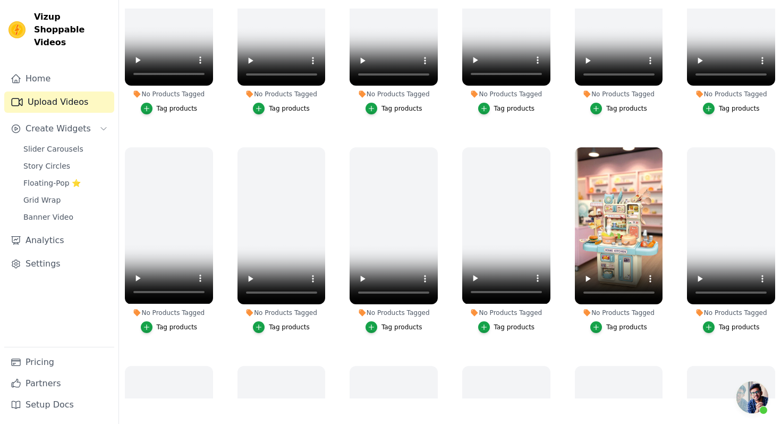
scroll to position [697, 0]
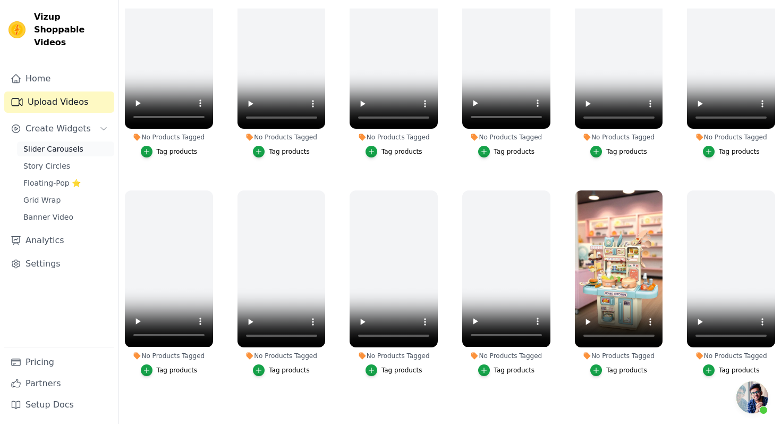
click at [44, 143] on span "Slider Carousels" at bounding box center [53, 148] width 60 height 11
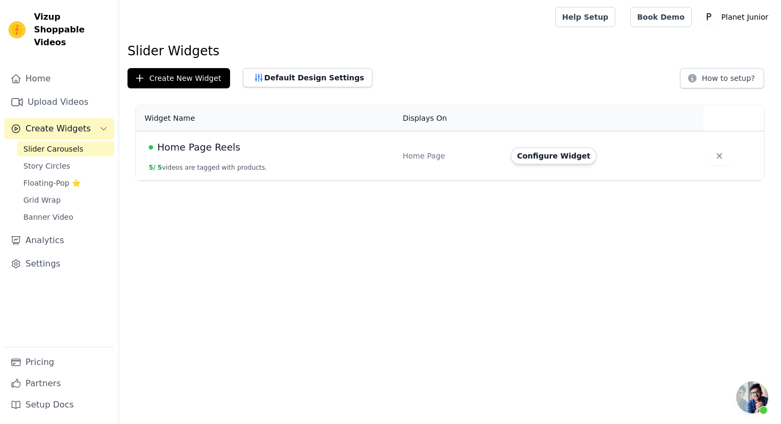
click at [208, 154] on span "Home Page Reels" at bounding box center [198, 147] width 83 height 15
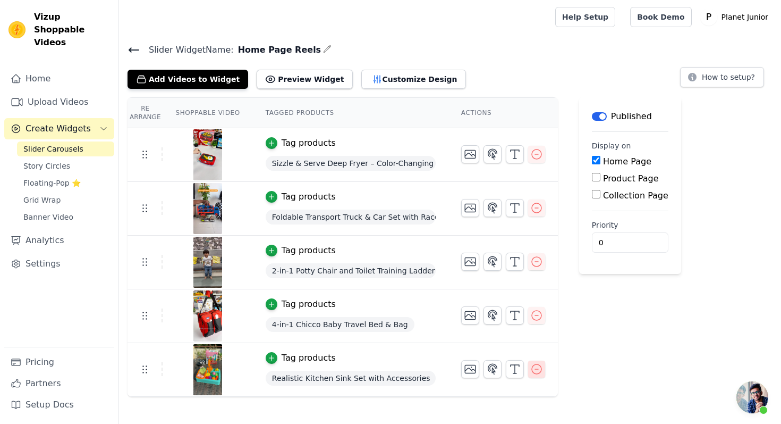
click at [538, 371] on icon "button" at bounding box center [536, 368] width 13 height 13
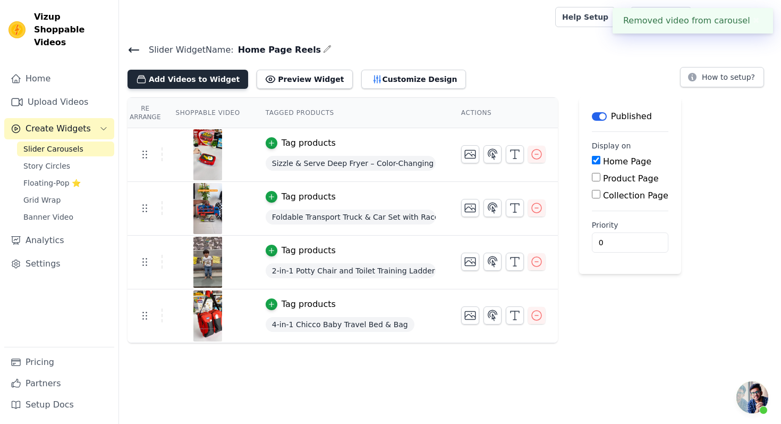
click at [167, 78] on button "Add Videos to Widget" at bounding box center [188, 79] width 121 height 19
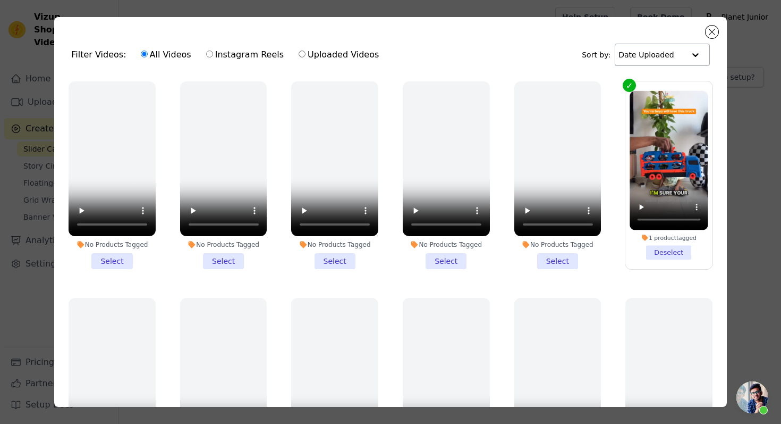
click at [660, 52] on input "text" at bounding box center [652, 54] width 66 height 21
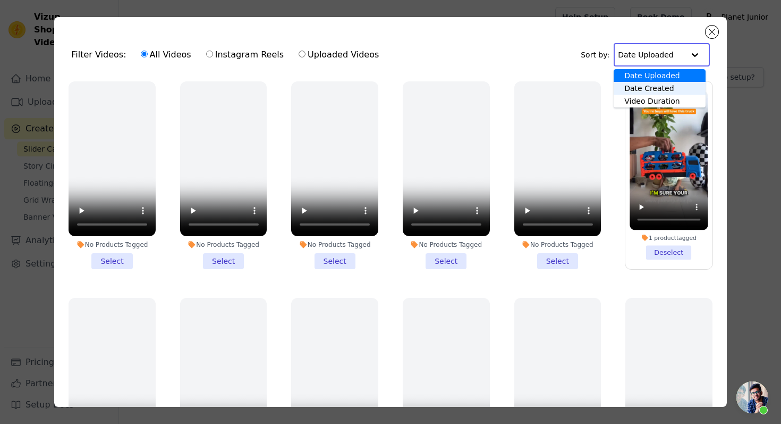
click at [656, 52] on input "text" at bounding box center [651, 54] width 66 height 21
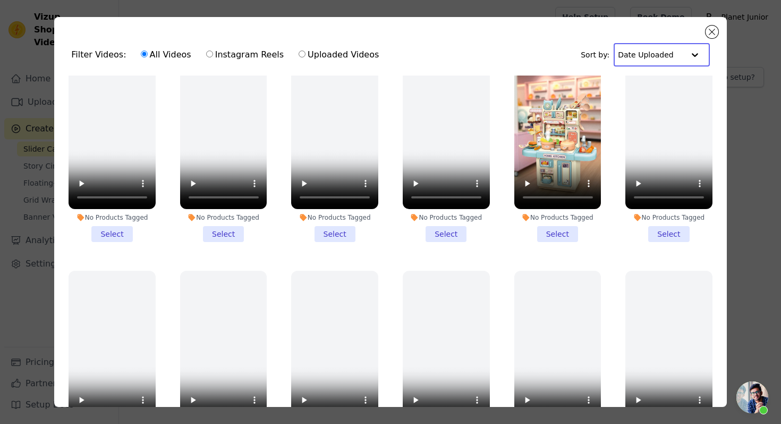
scroll to position [892, 0]
click at [561, 234] on li "No Products Tagged Select" at bounding box center [557, 148] width 87 height 188
click at [0, 0] on input "No Products Tagged Select" at bounding box center [0, 0] width 0 height 0
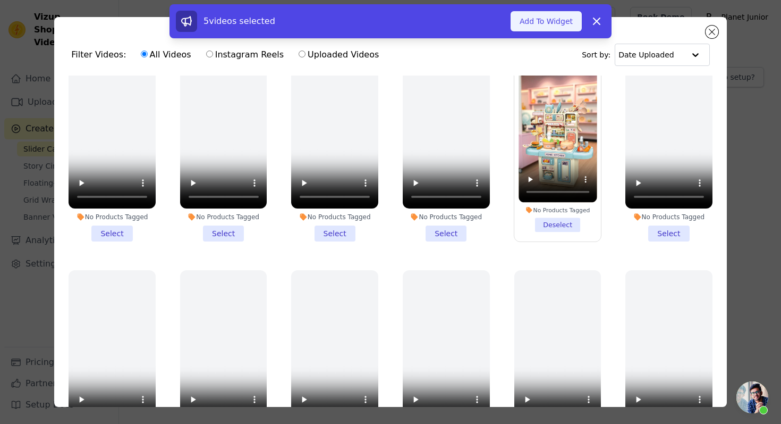
click at [562, 22] on button "Add To Widget" at bounding box center [546, 21] width 71 height 20
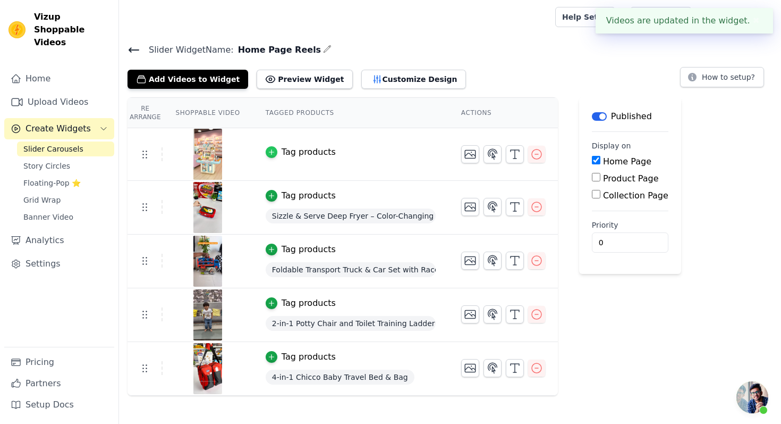
click at [272, 153] on icon "button" at bounding box center [271, 151] width 7 height 7
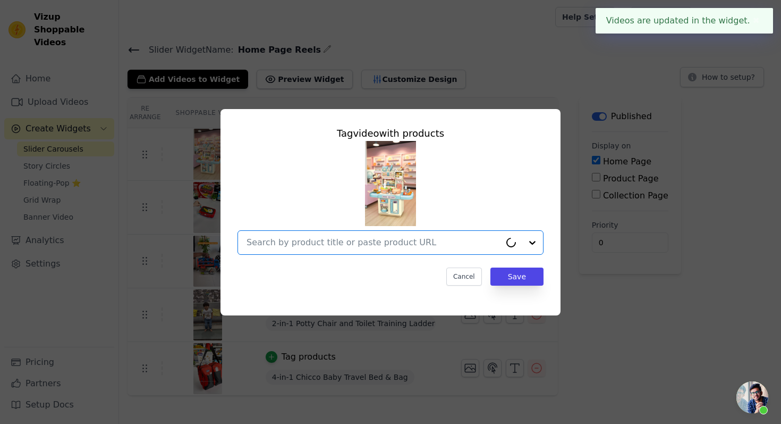
click at [311, 242] on input "text" at bounding box center [374, 242] width 254 height 13
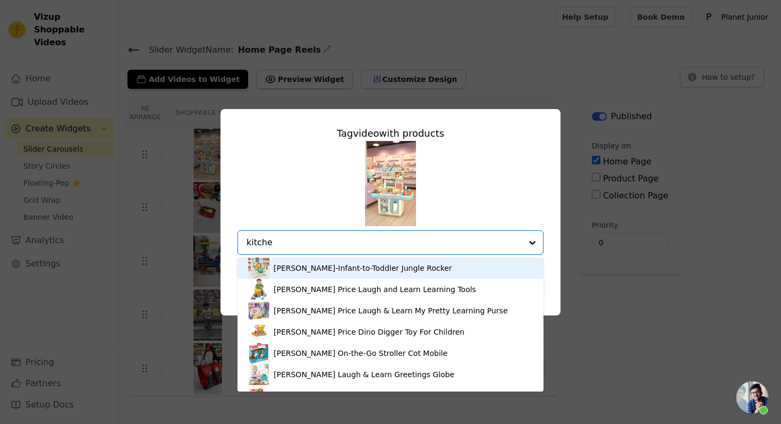
type input "kitchen"
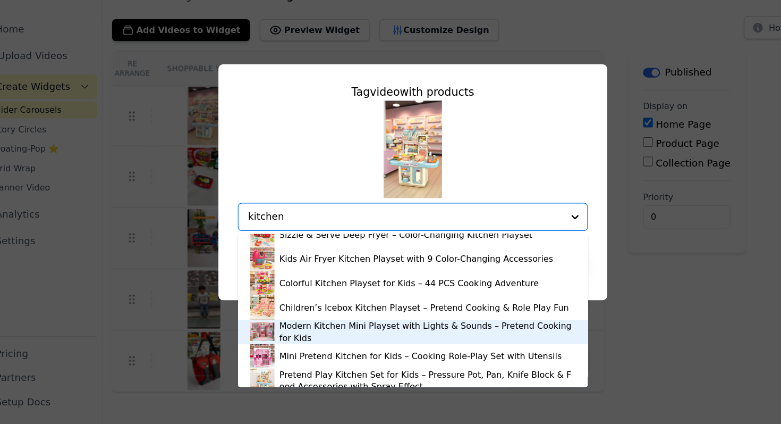
scroll to position [613, 0]
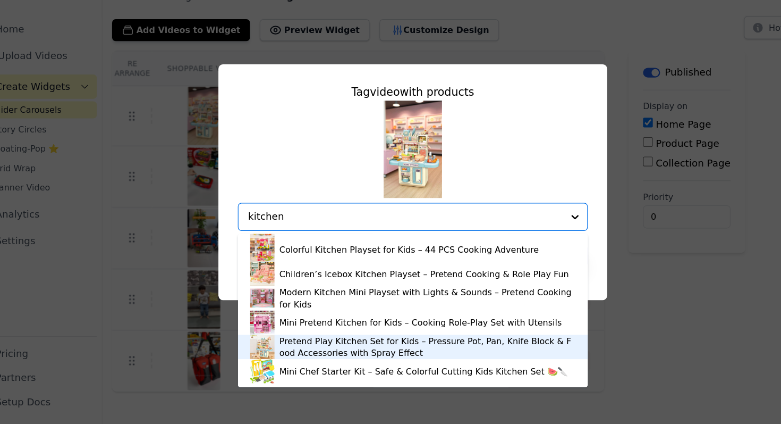
click at [315, 358] on div "Pretend Play Kitchen Set for Kids – Pressure Pot, Pan, Knife Block & Food Acces…" at bounding box center [403, 355] width 259 height 21
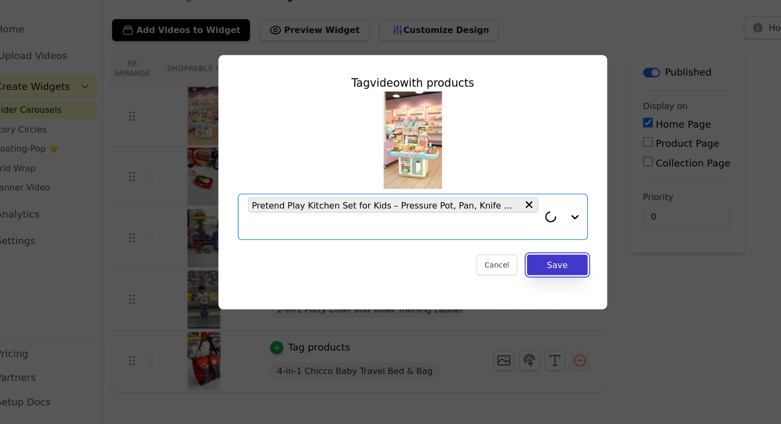
click at [531, 287] on button "Save" at bounding box center [517, 284] width 53 height 18
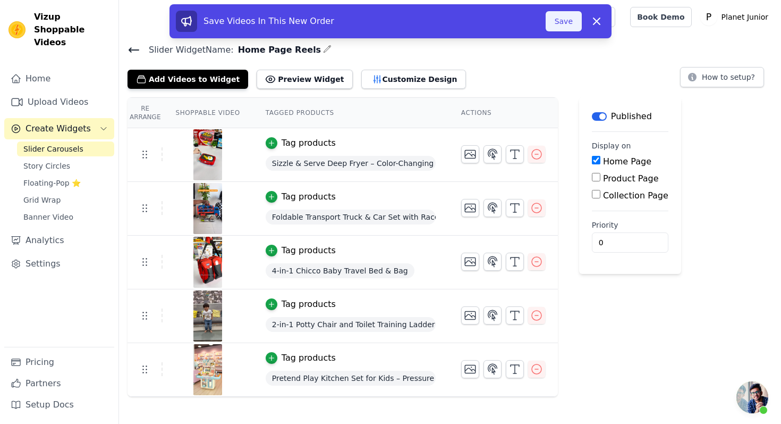
click at [565, 20] on button "Save" at bounding box center [564, 21] width 36 height 20
